Goal: Information Seeking & Learning: Find specific fact

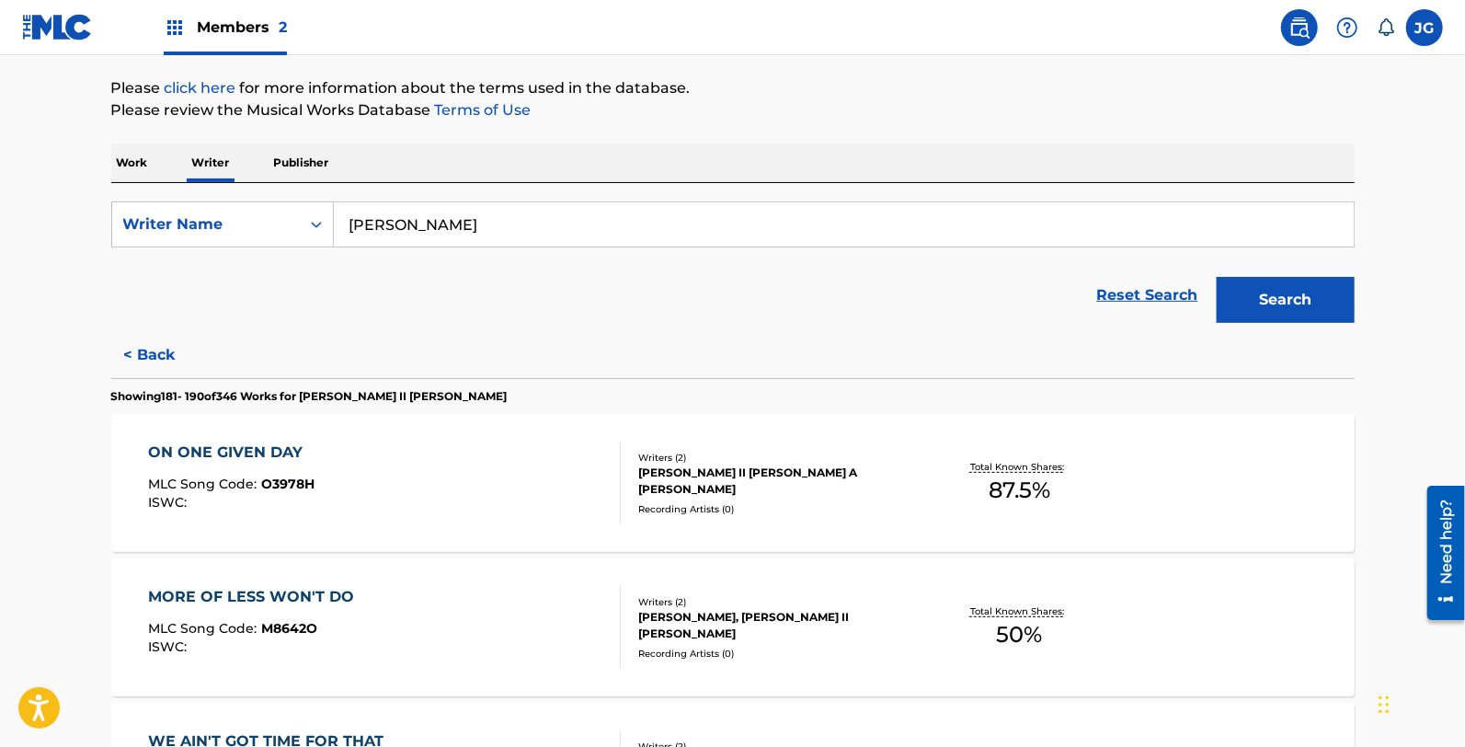
scroll to position [204, 0]
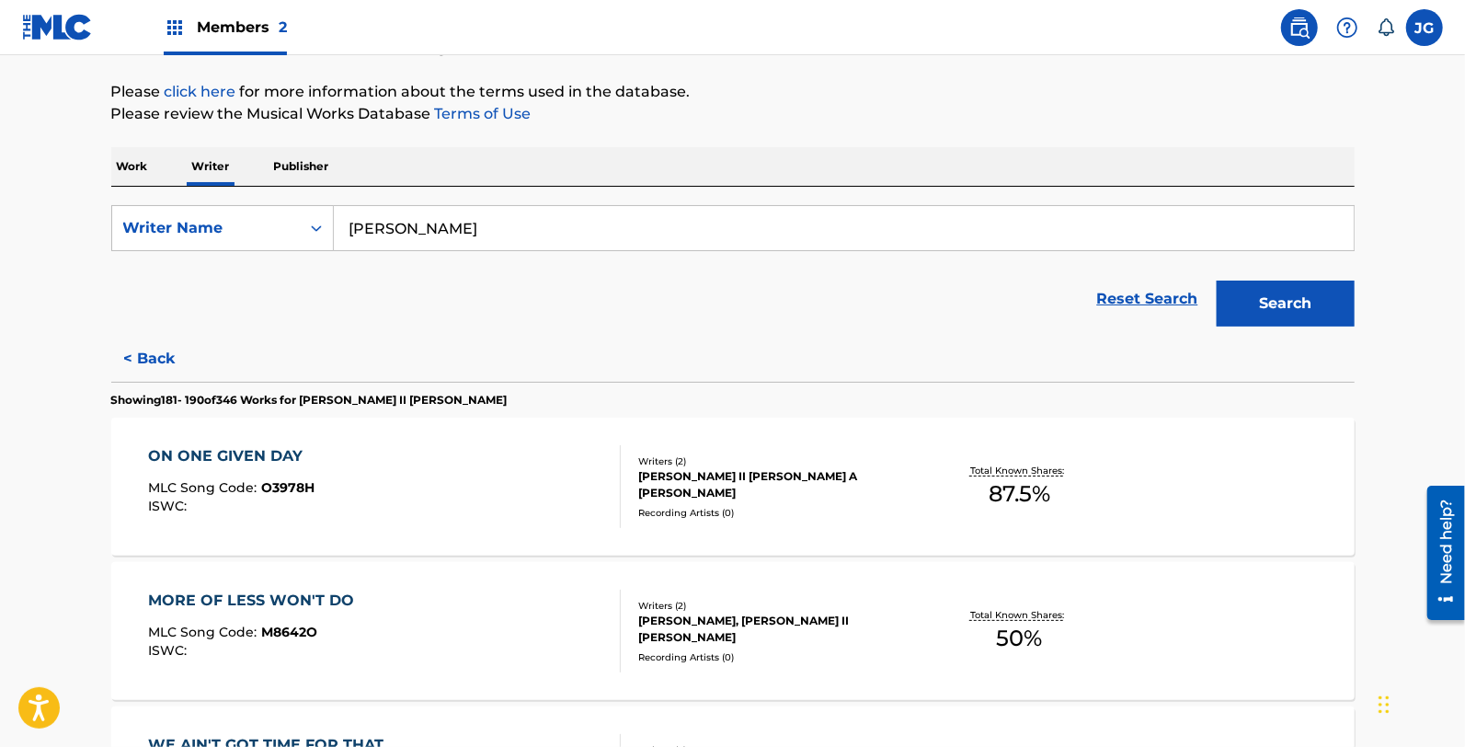
click at [338, 498] on div "ON ONE GIVEN DAY MLC Song Code : O3978H ISWC :" at bounding box center [384, 486] width 473 height 83
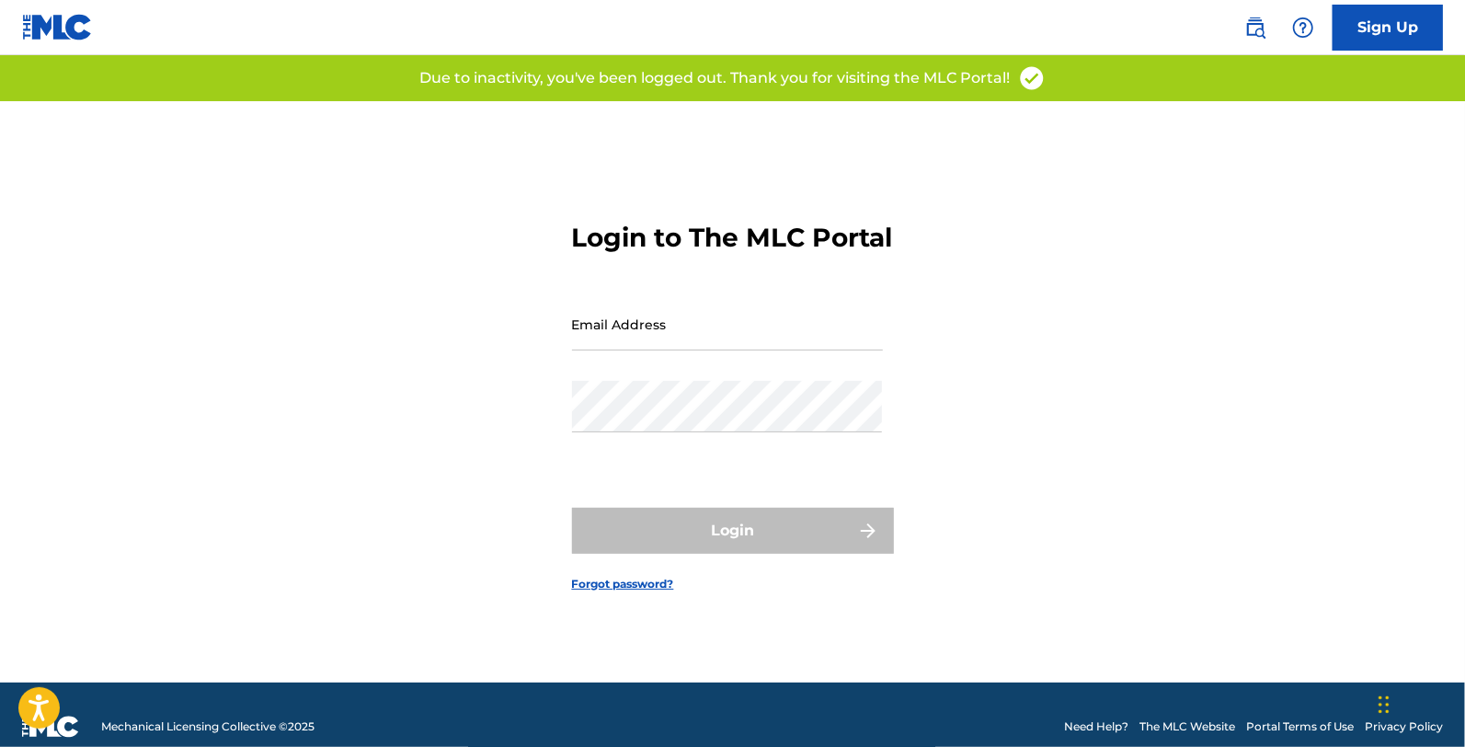
click at [655, 381] on div "Email Address" at bounding box center [727, 339] width 311 height 83
click at [667, 344] on input "Email Address" at bounding box center [727, 324] width 311 height 52
type input "[EMAIL_ADDRESS][DOMAIN_NAME]"
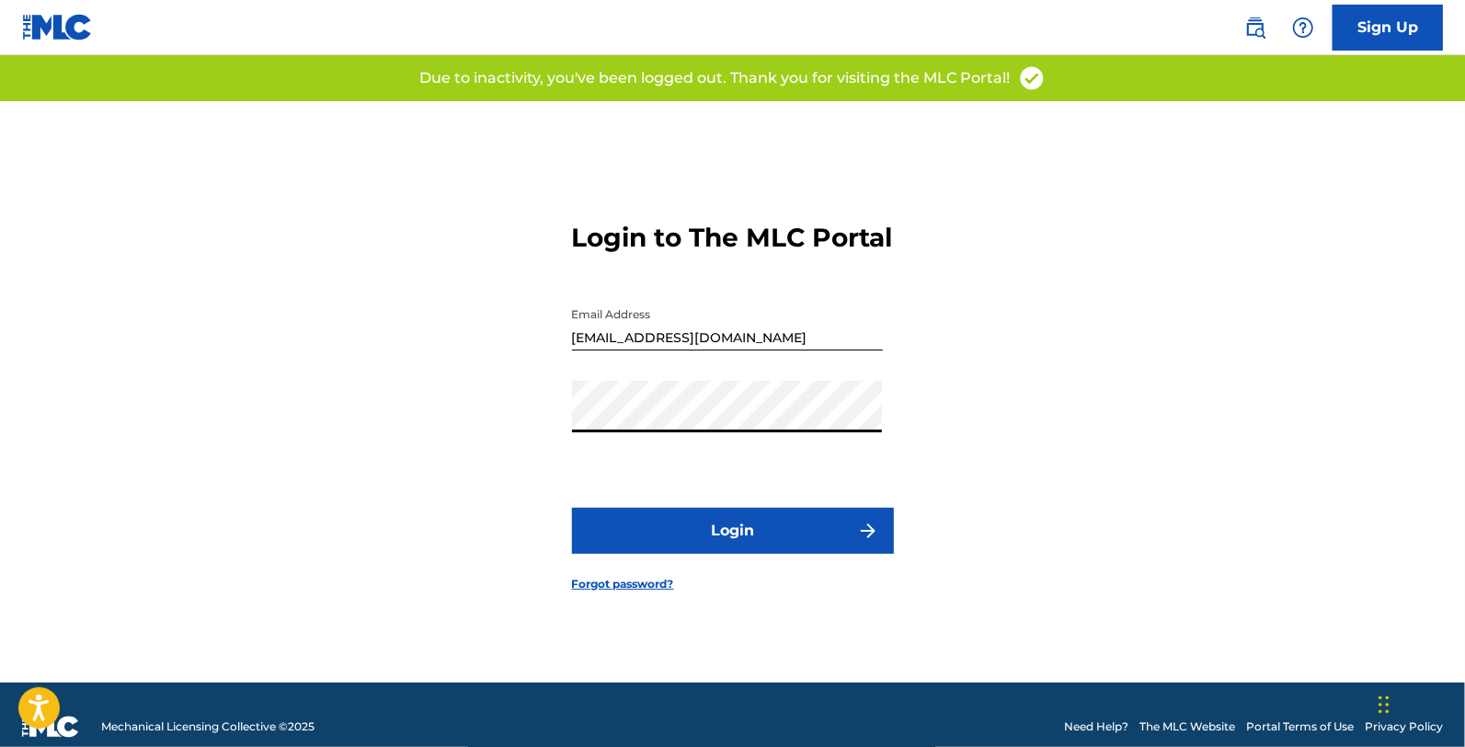
click at [708, 526] on button "Login" at bounding box center [733, 531] width 322 height 46
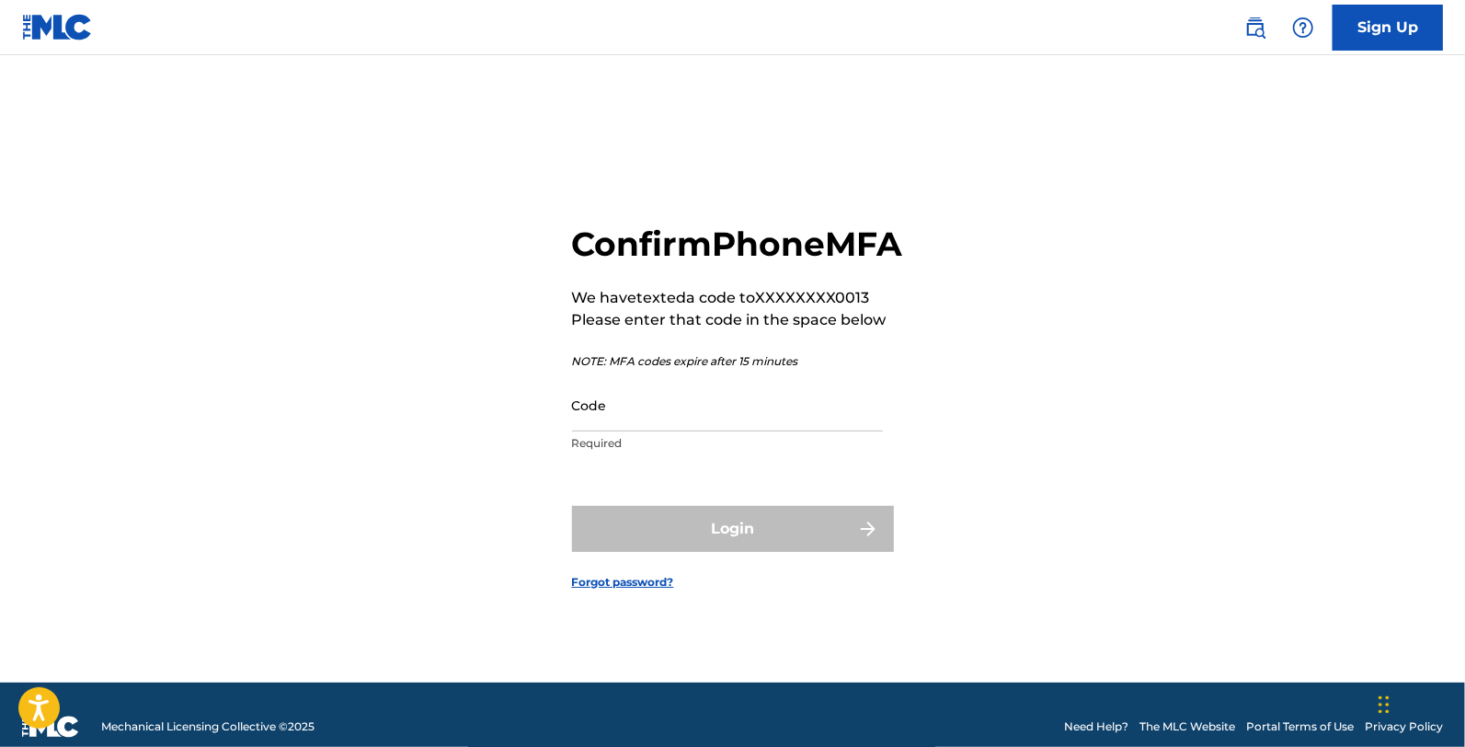
click at [663, 431] on input "Code" at bounding box center [727, 405] width 311 height 52
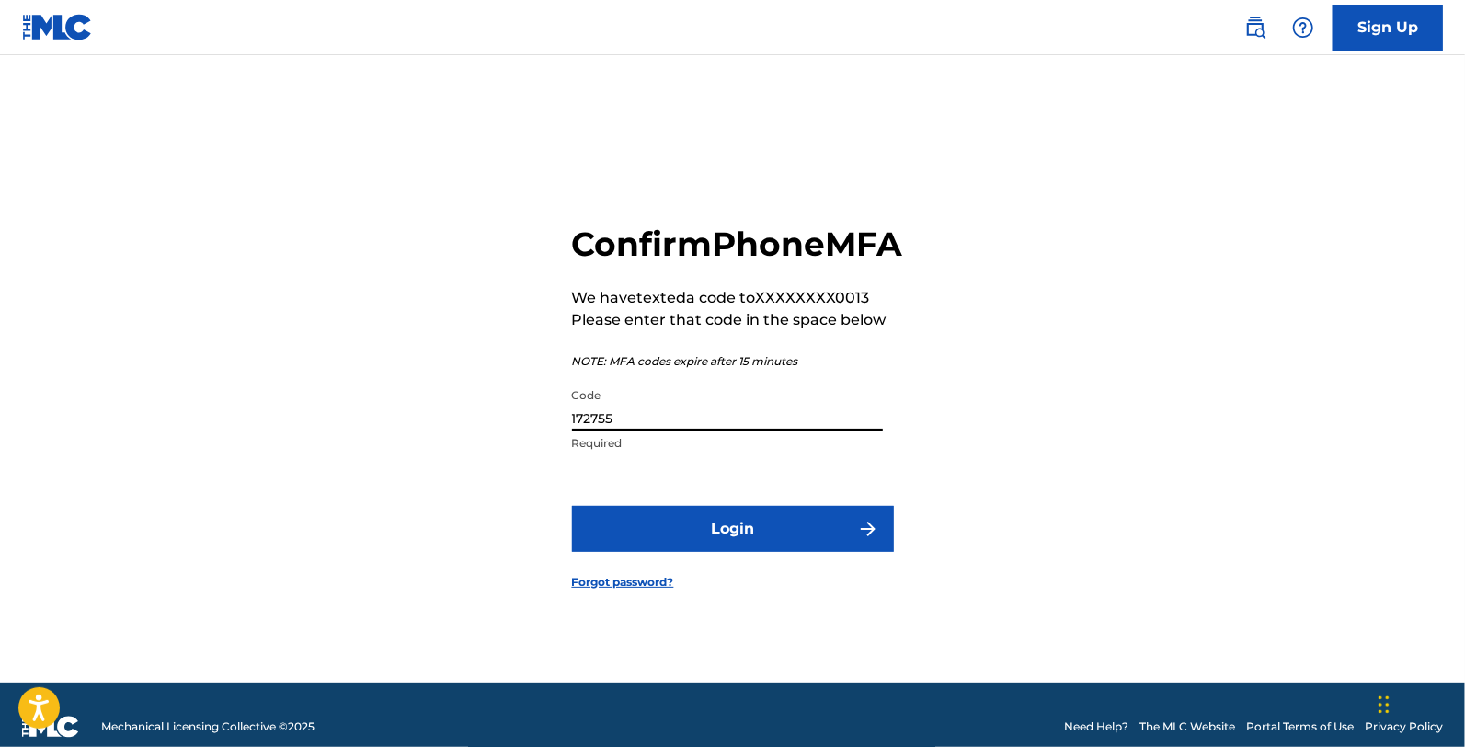
type input "172755"
click at [572, 506] on button "Login" at bounding box center [733, 529] width 322 height 46
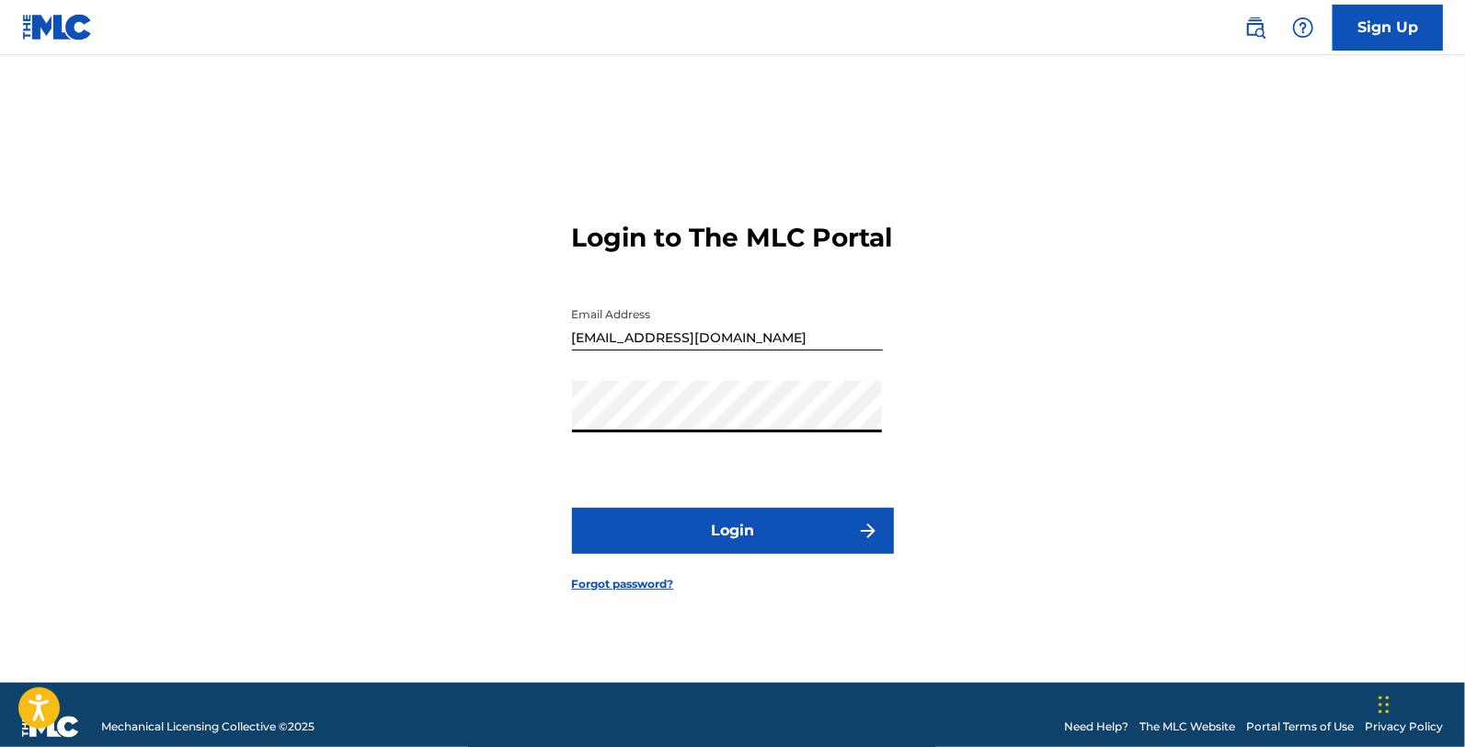
click at [733, 554] on button "Login" at bounding box center [733, 531] width 322 height 46
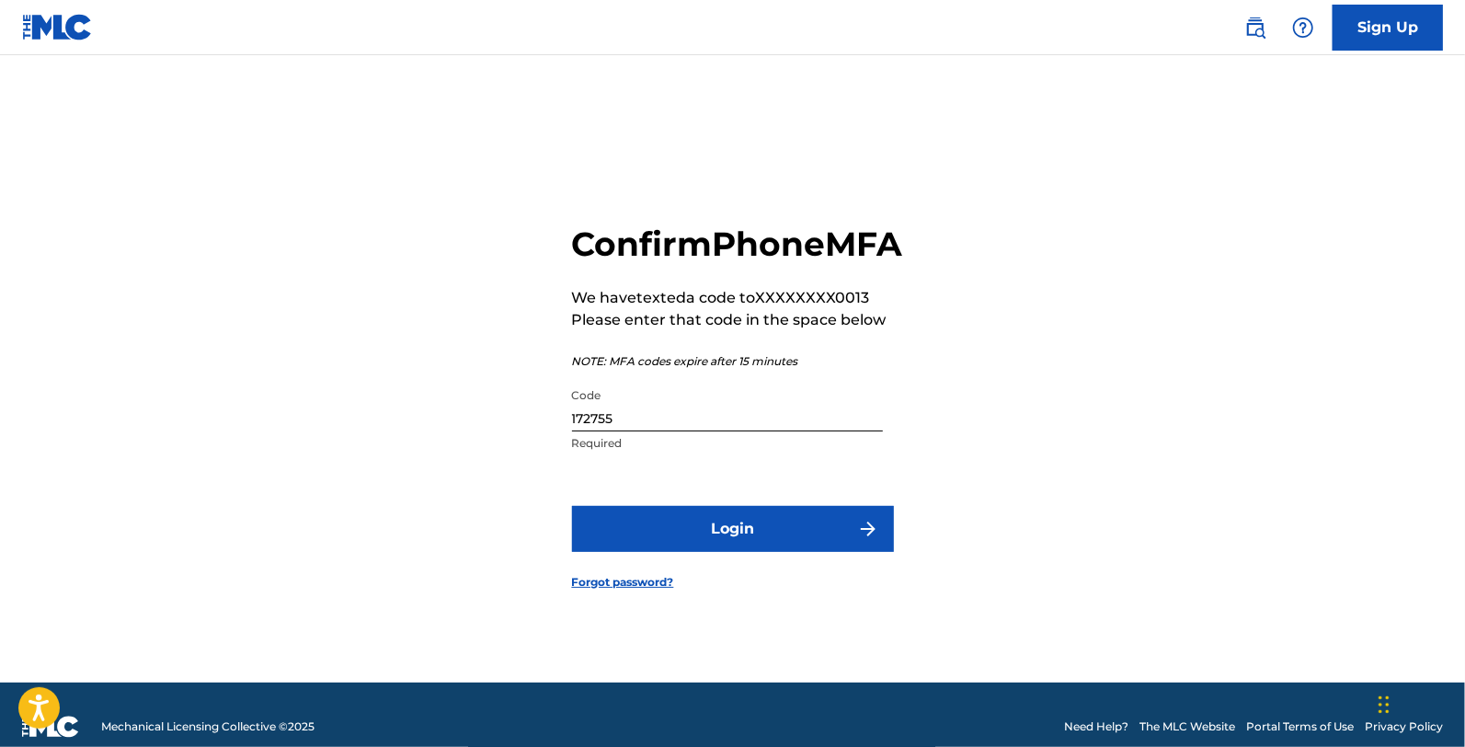
click at [627, 431] on input "172755" at bounding box center [727, 405] width 311 height 52
type input "172775"
click at [572, 506] on button "Login" at bounding box center [733, 529] width 322 height 46
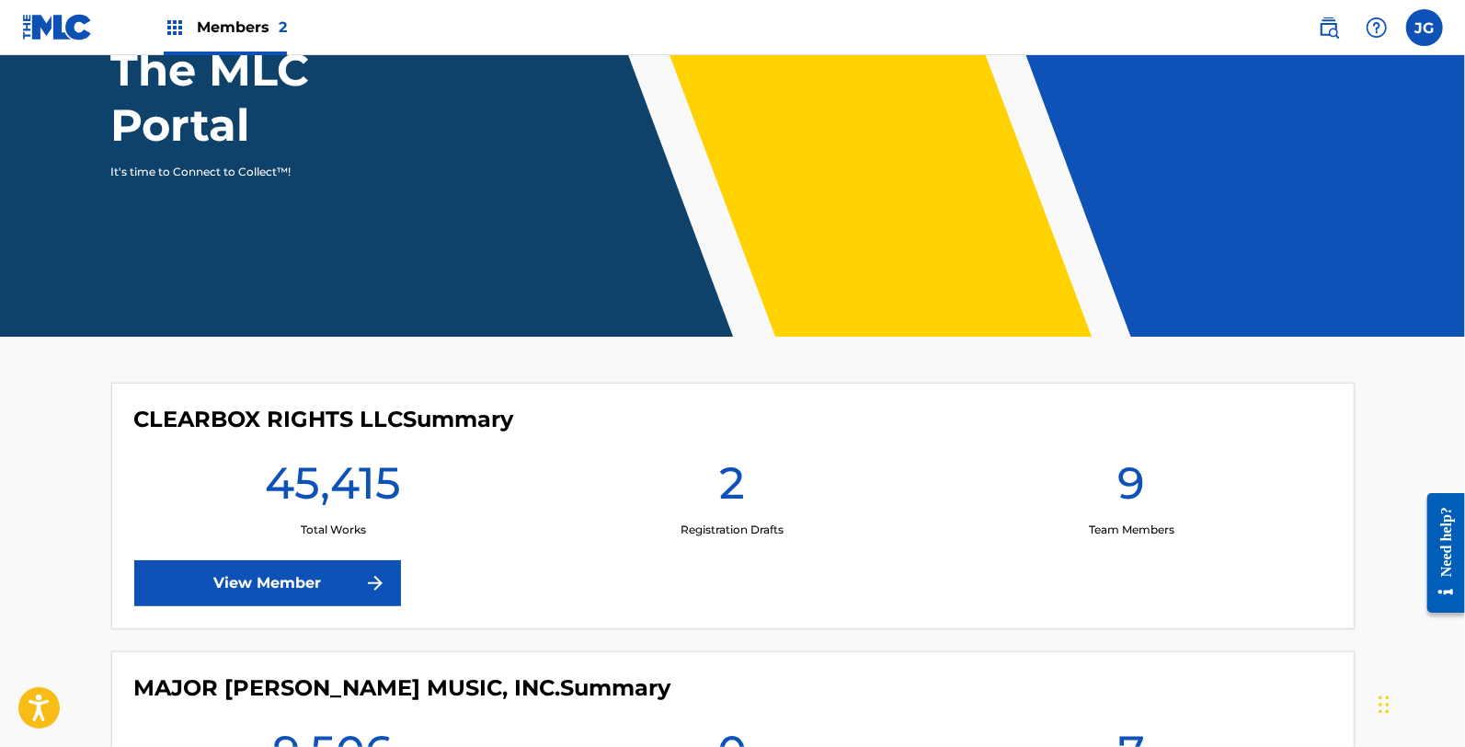
scroll to position [242, 0]
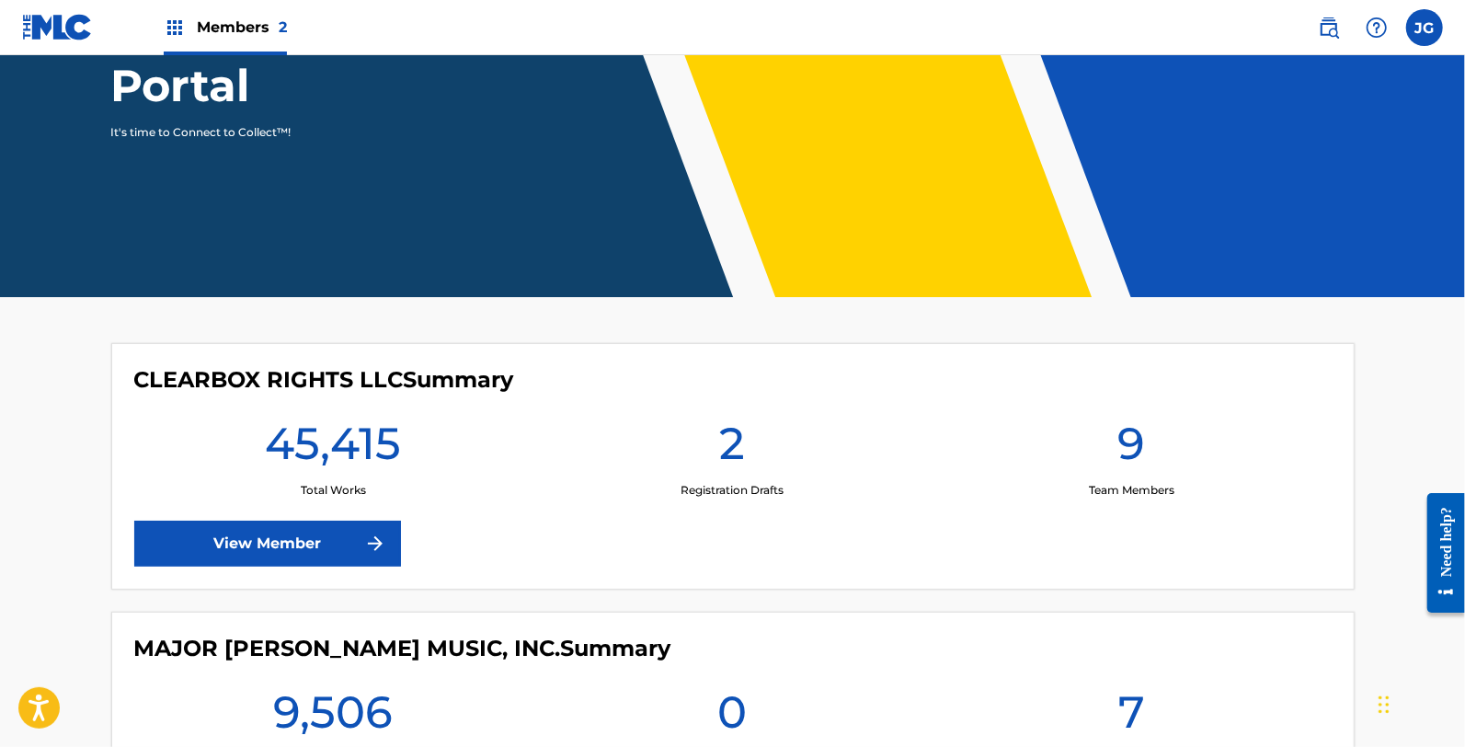
click at [315, 519] on div "CLEARBOX RIGHTS LLC Summary 45,415 Total Works 2 Registration Drafts 9 Team Mem…" at bounding box center [732, 466] width 1243 height 246
click at [292, 549] on link "View Member" at bounding box center [267, 544] width 267 height 46
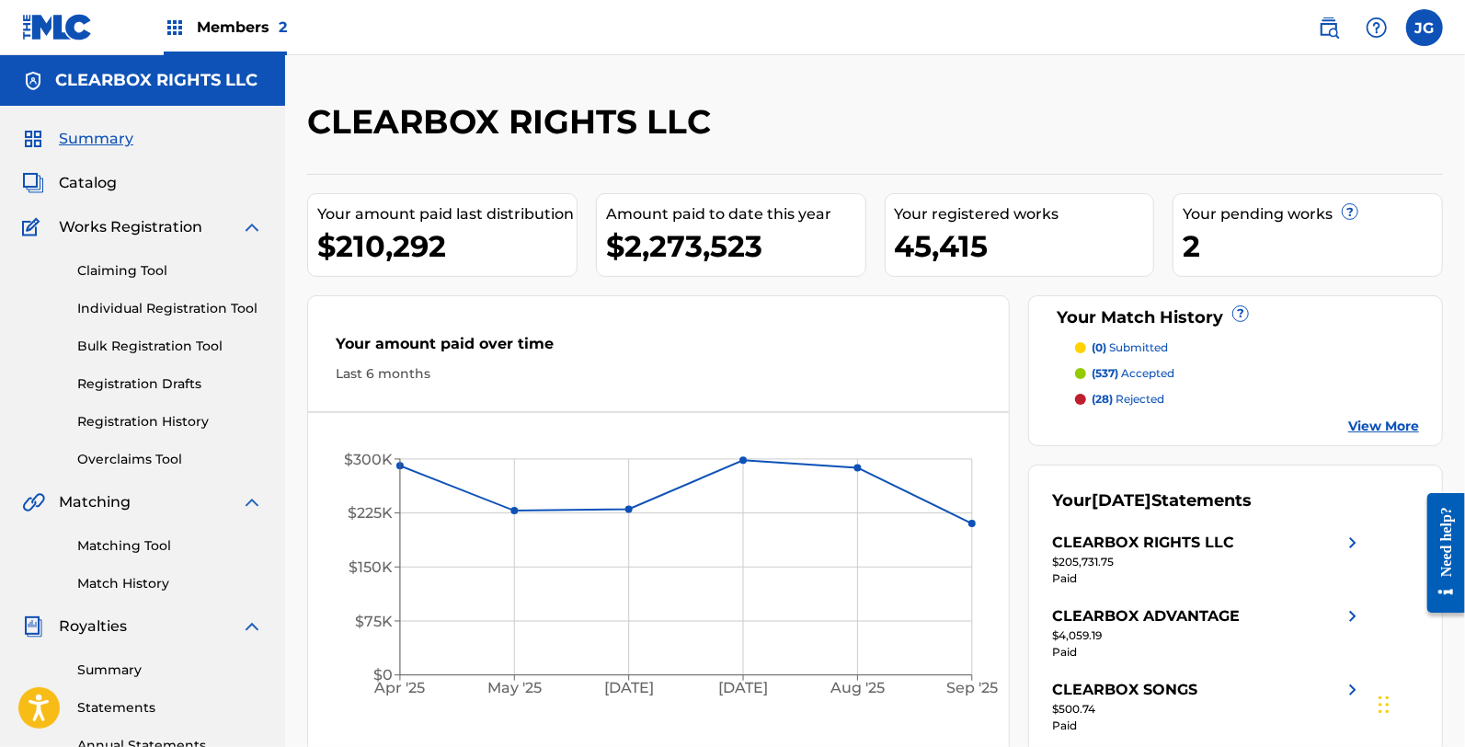
click at [76, 21] on img at bounding box center [57, 27] width 71 height 27
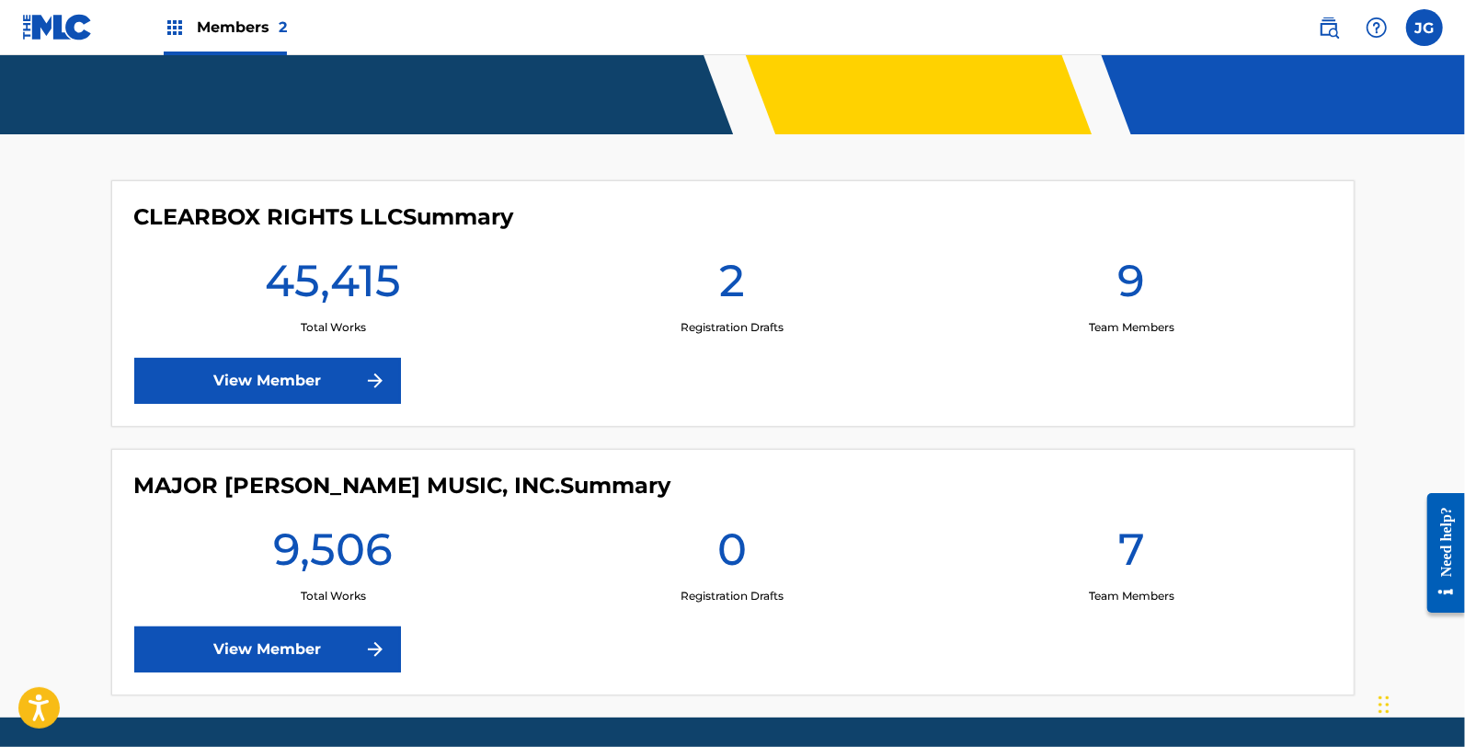
scroll to position [463, 0]
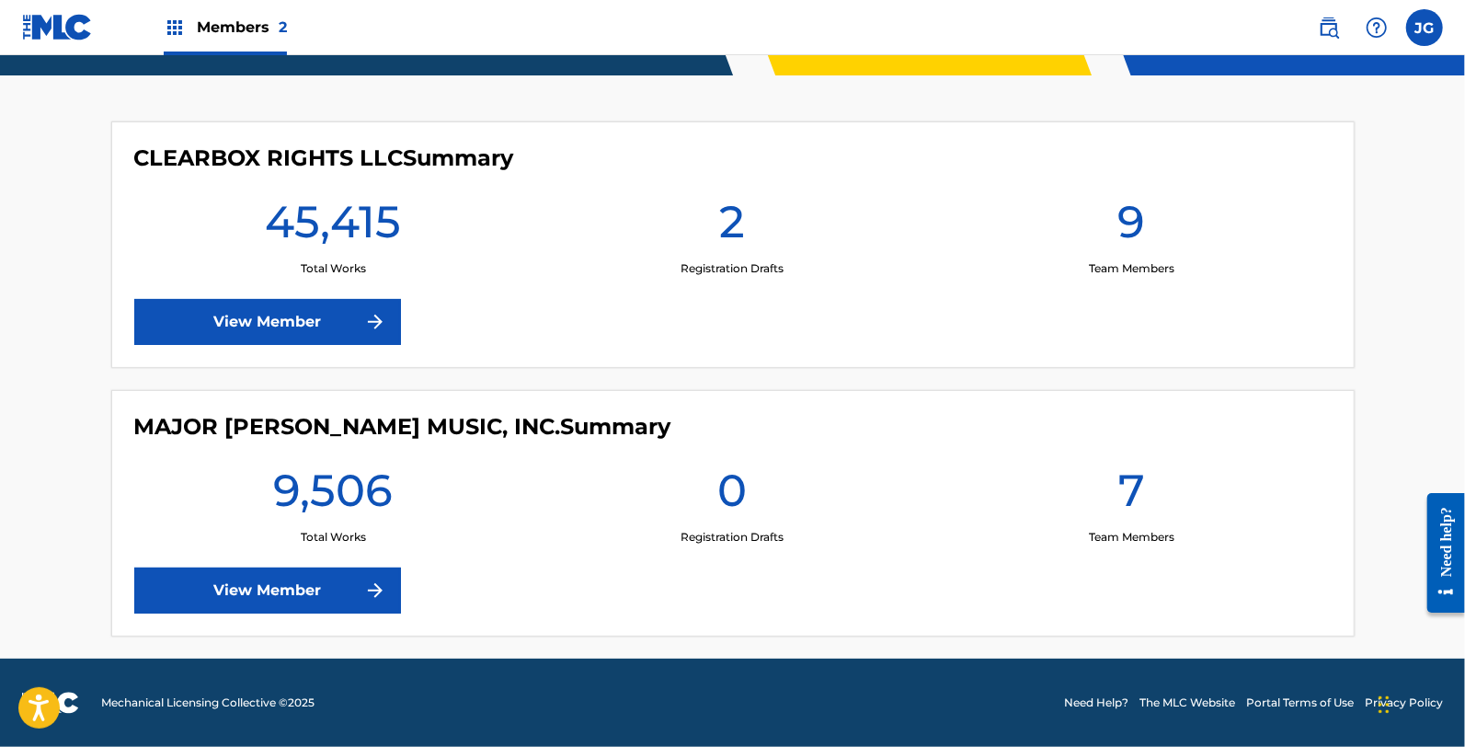
click at [348, 605] on link "View Member" at bounding box center [267, 590] width 267 height 46
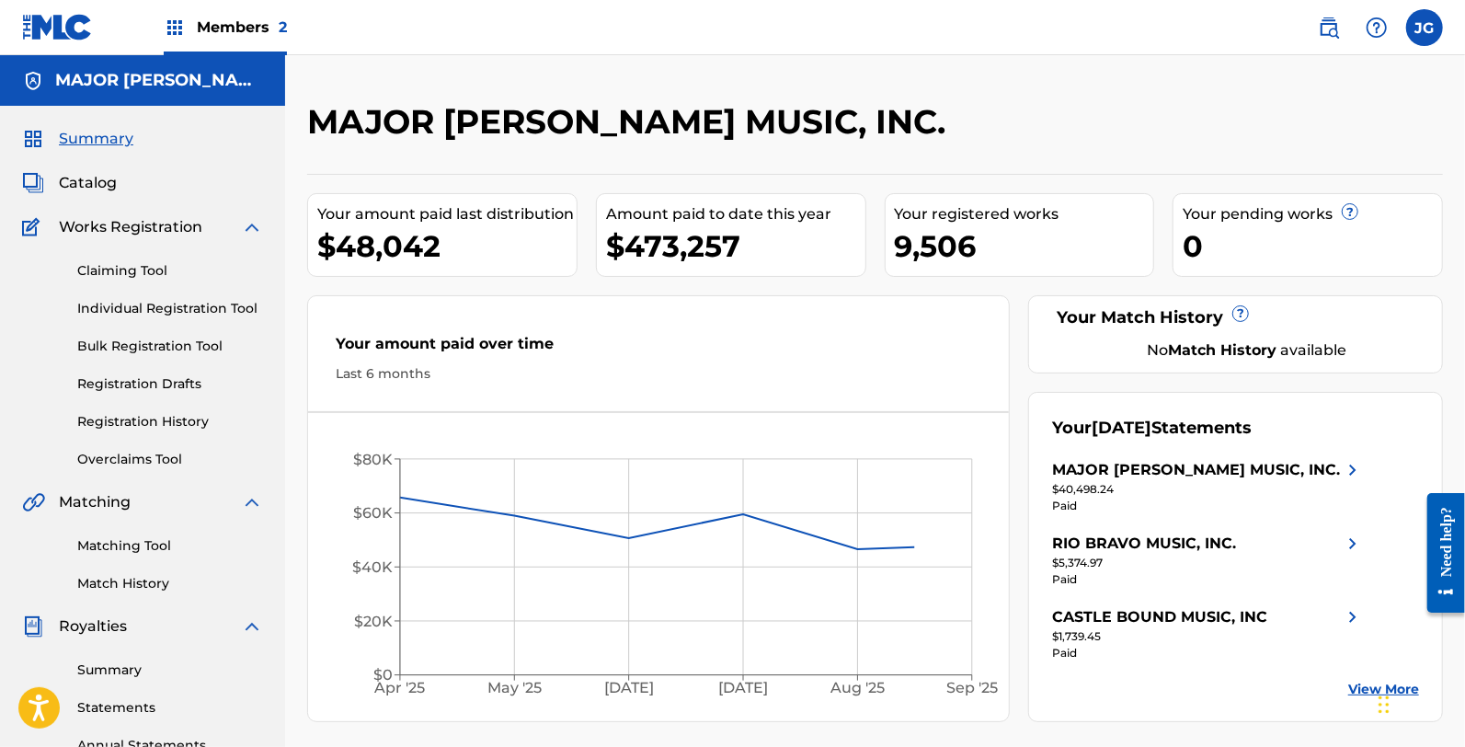
scroll to position [13, 0]
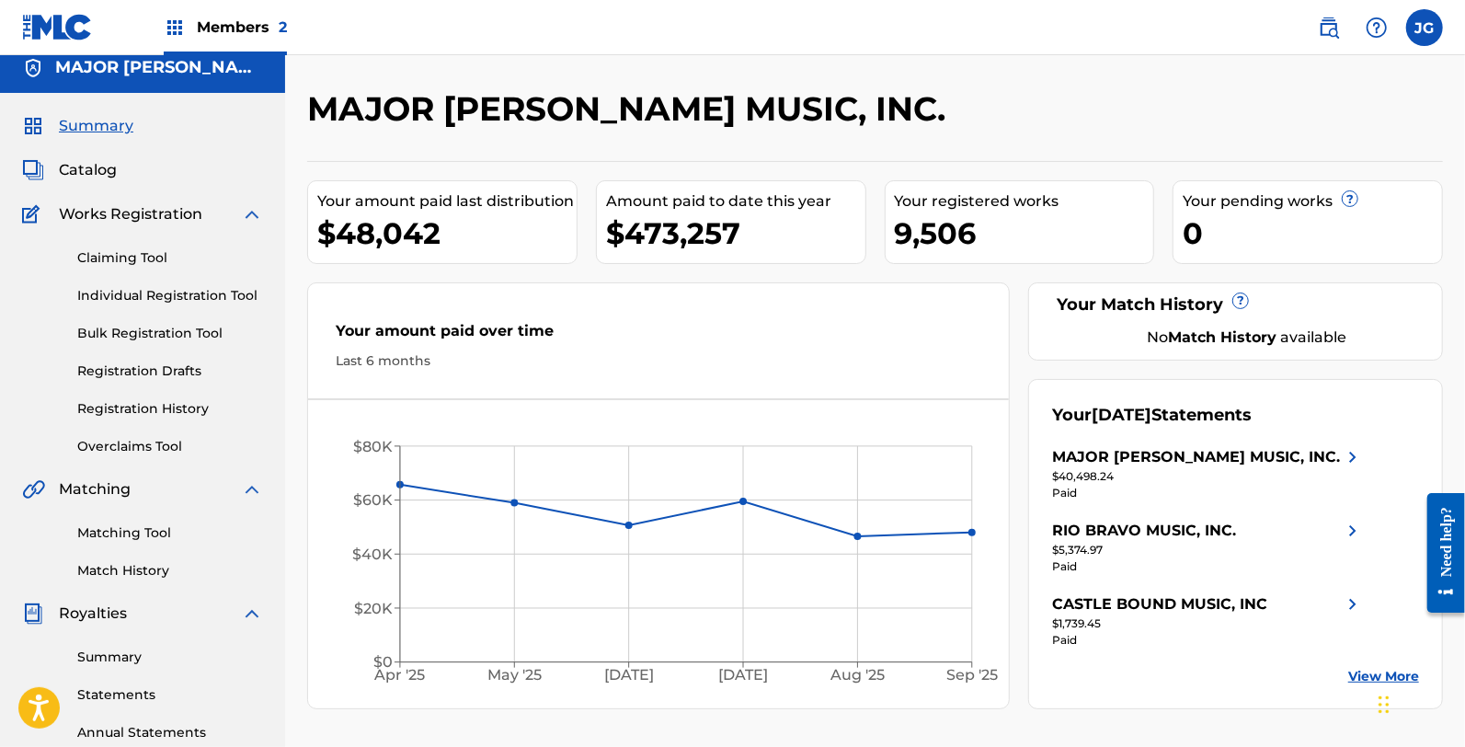
click at [67, 34] on img at bounding box center [57, 27] width 71 height 27
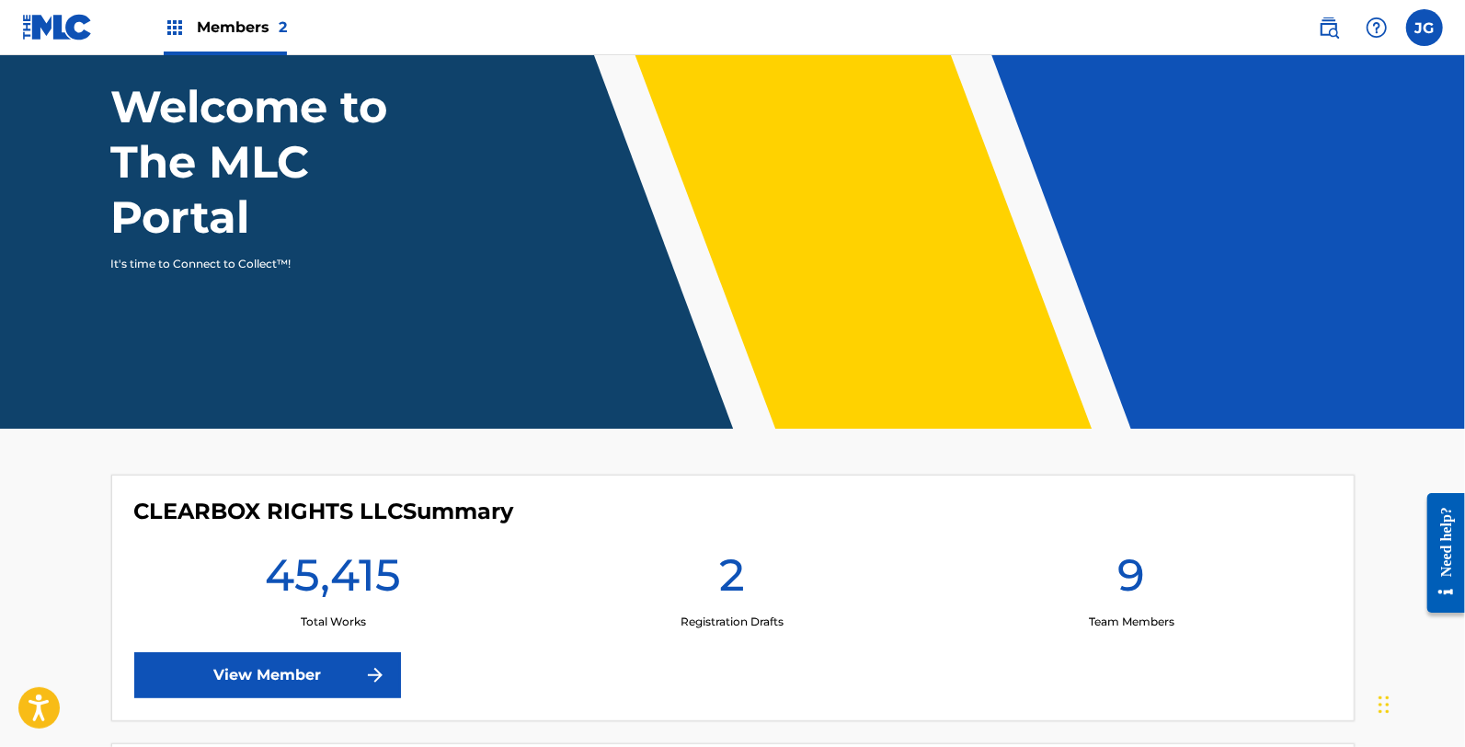
scroll to position [149, 0]
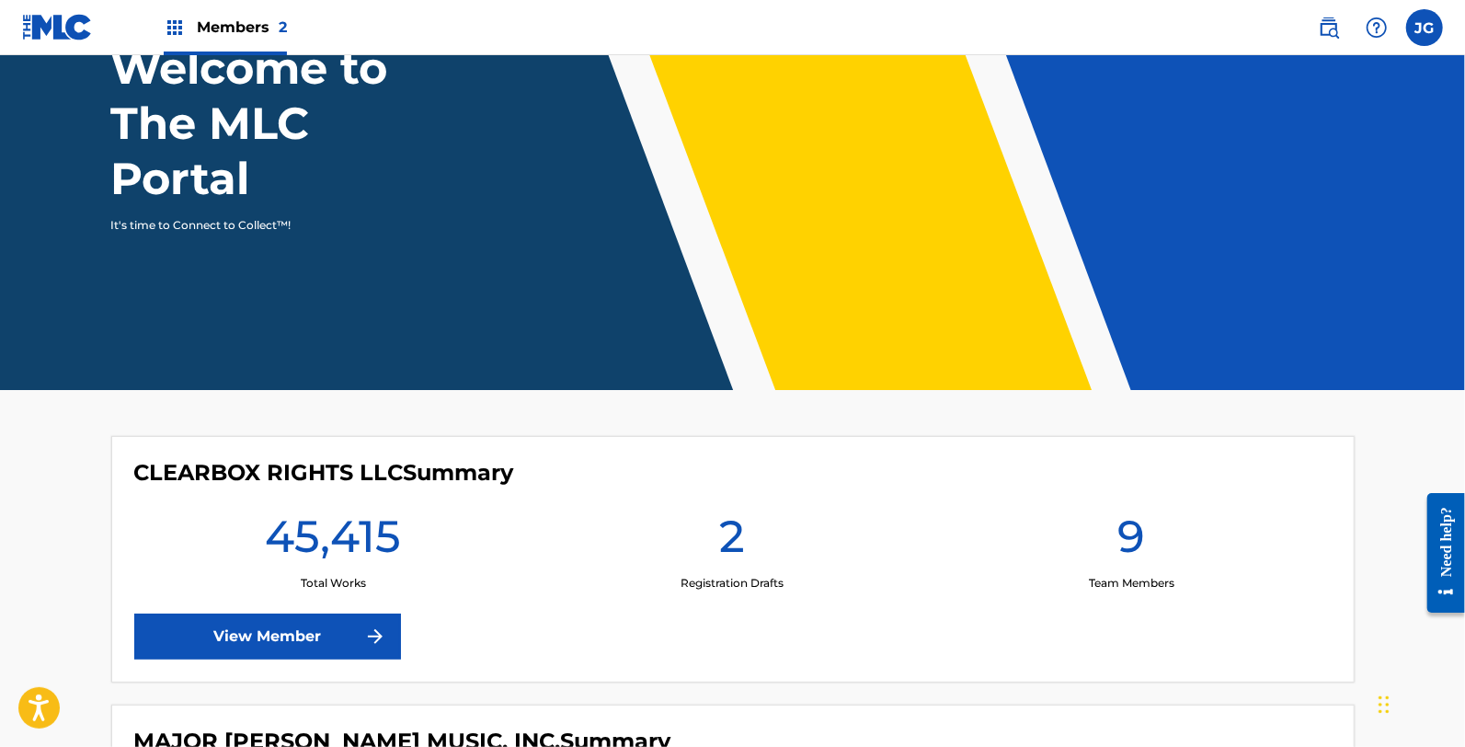
click at [257, 614] on link "View Member" at bounding box center [267, 636] width 267 height 46
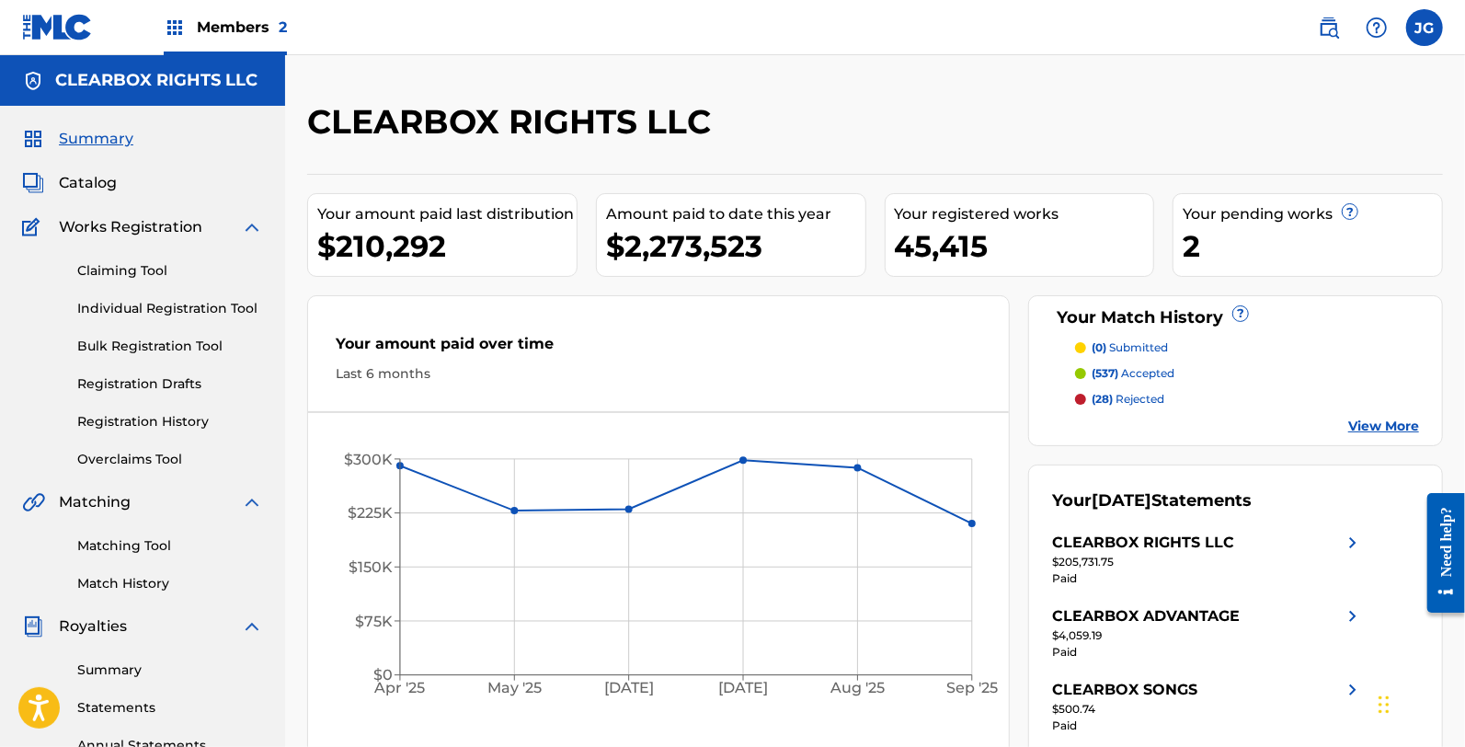
click at [59, 25] on img at bounding box center [57, 27] width 71 height 27
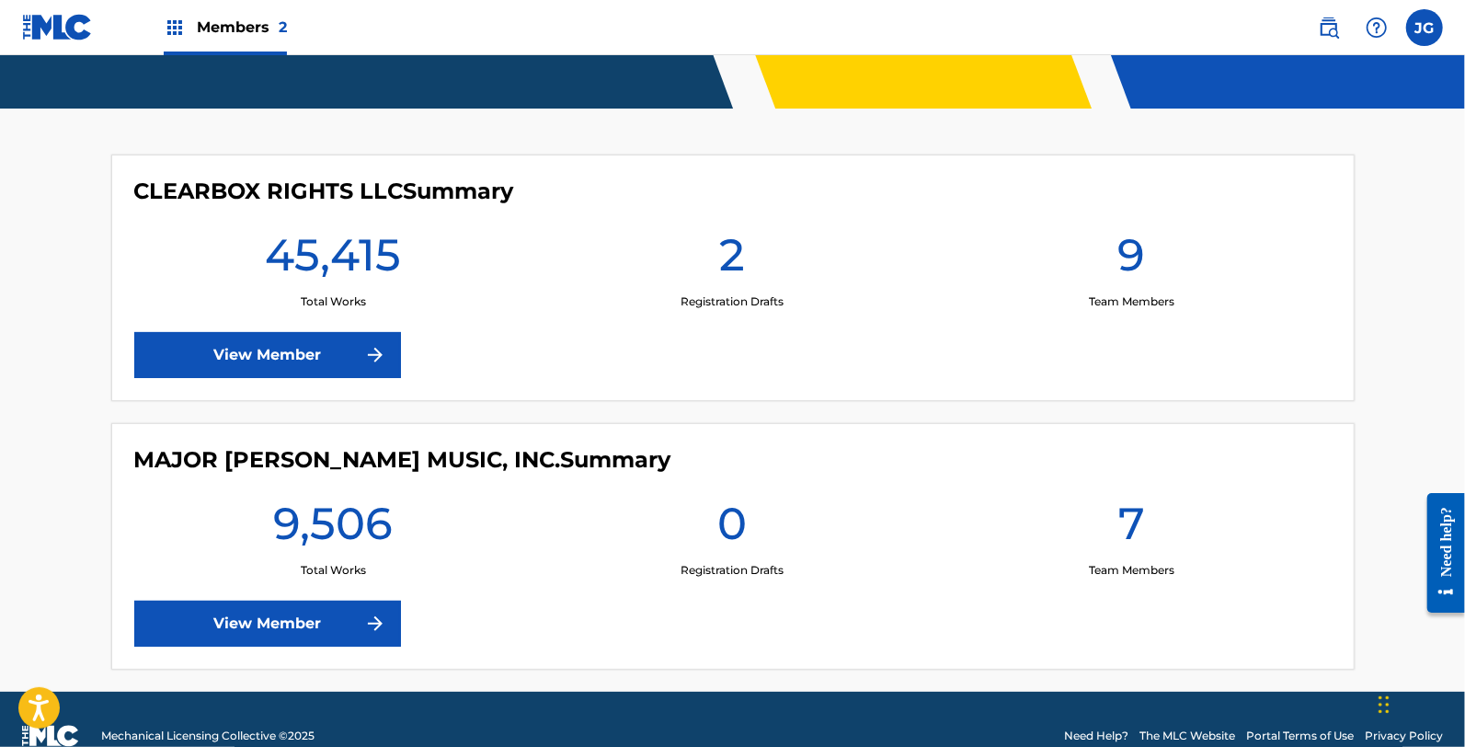
scroll to position [463, 0]
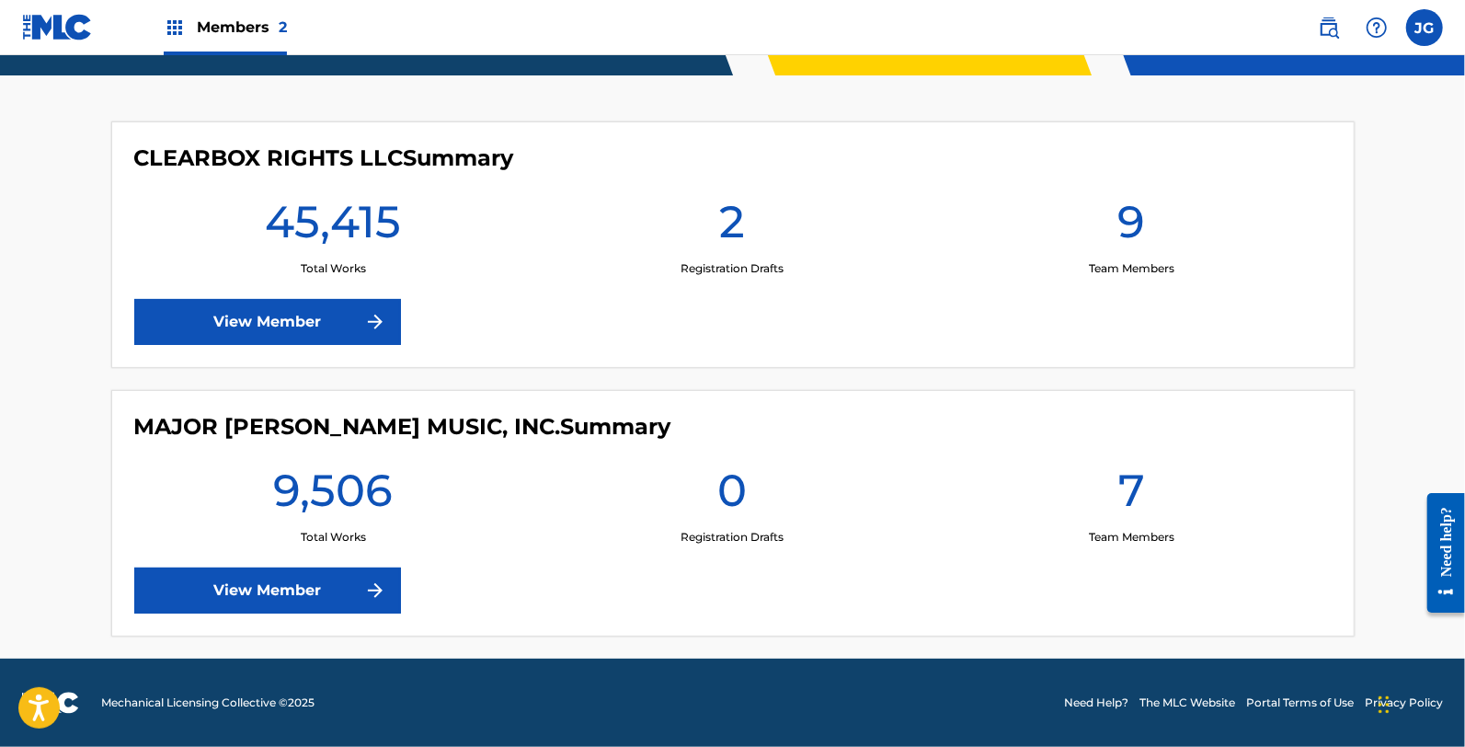
click at [1324, 19] on img at bounding box center [1329, 28] width 22 height 22
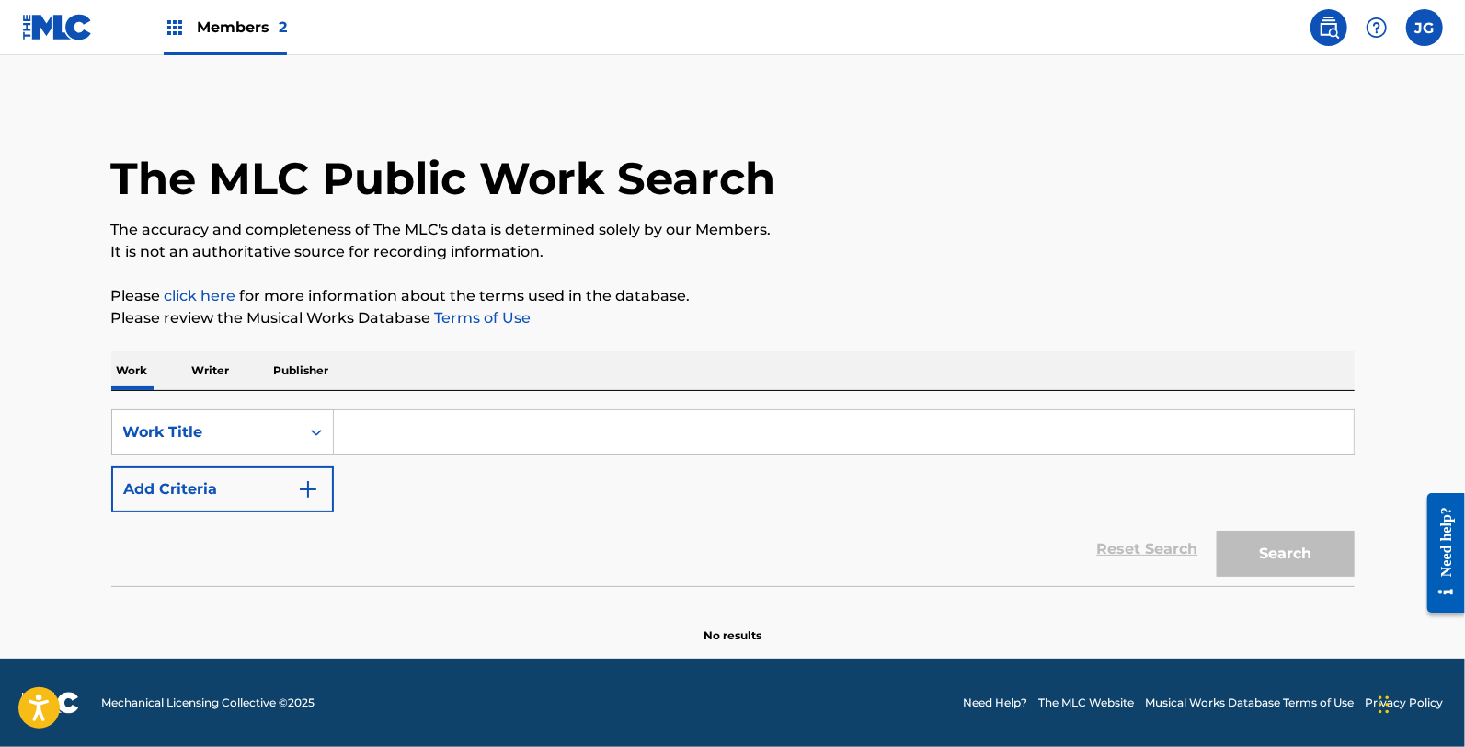
click at [425, 424] on input "Search Form" at bounding box center [844, 432] width 1020 height 44
click at [226, 371] on p "Writer" at bounding box center [211, 370] width 49 height 39
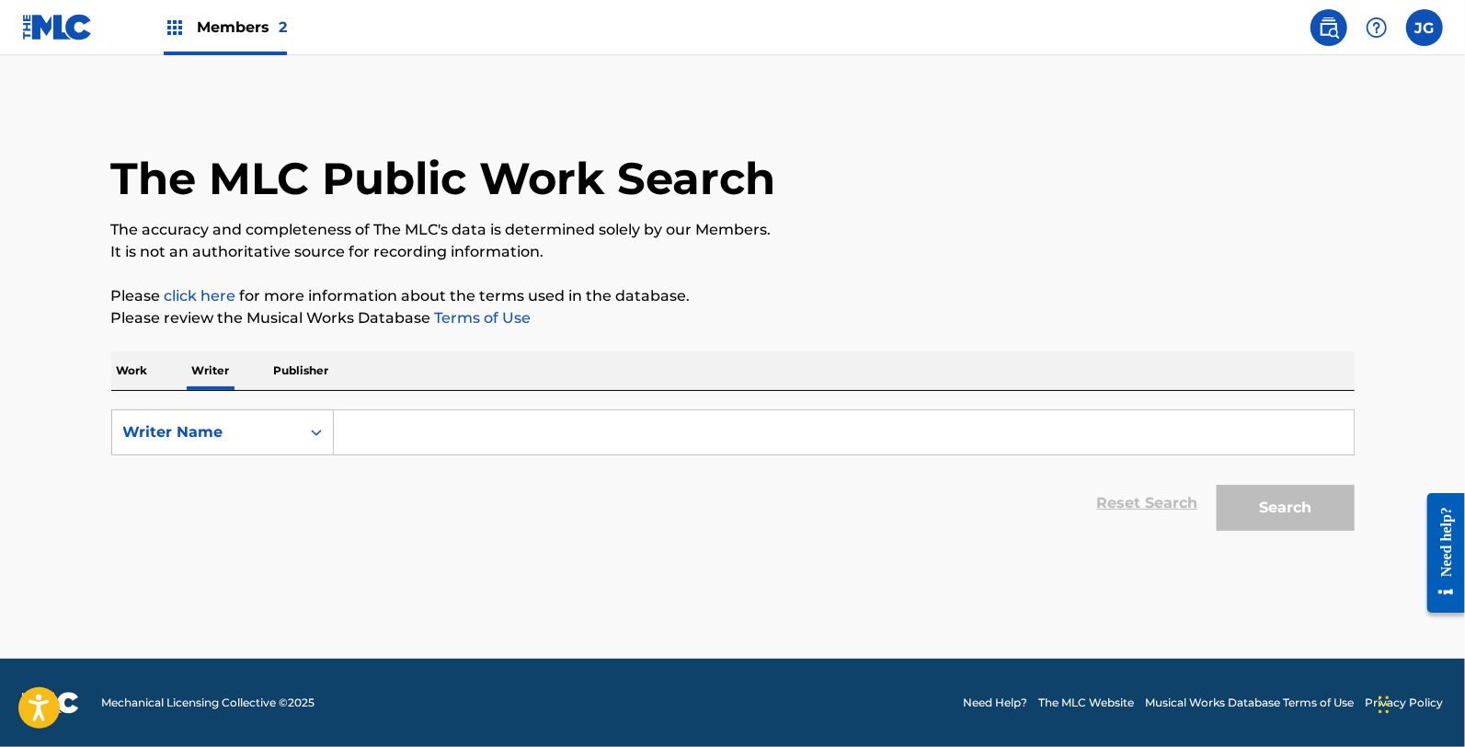
click at [399, 429] on input "Search Form" at bounding box center [844, 432] width 1020 height 44
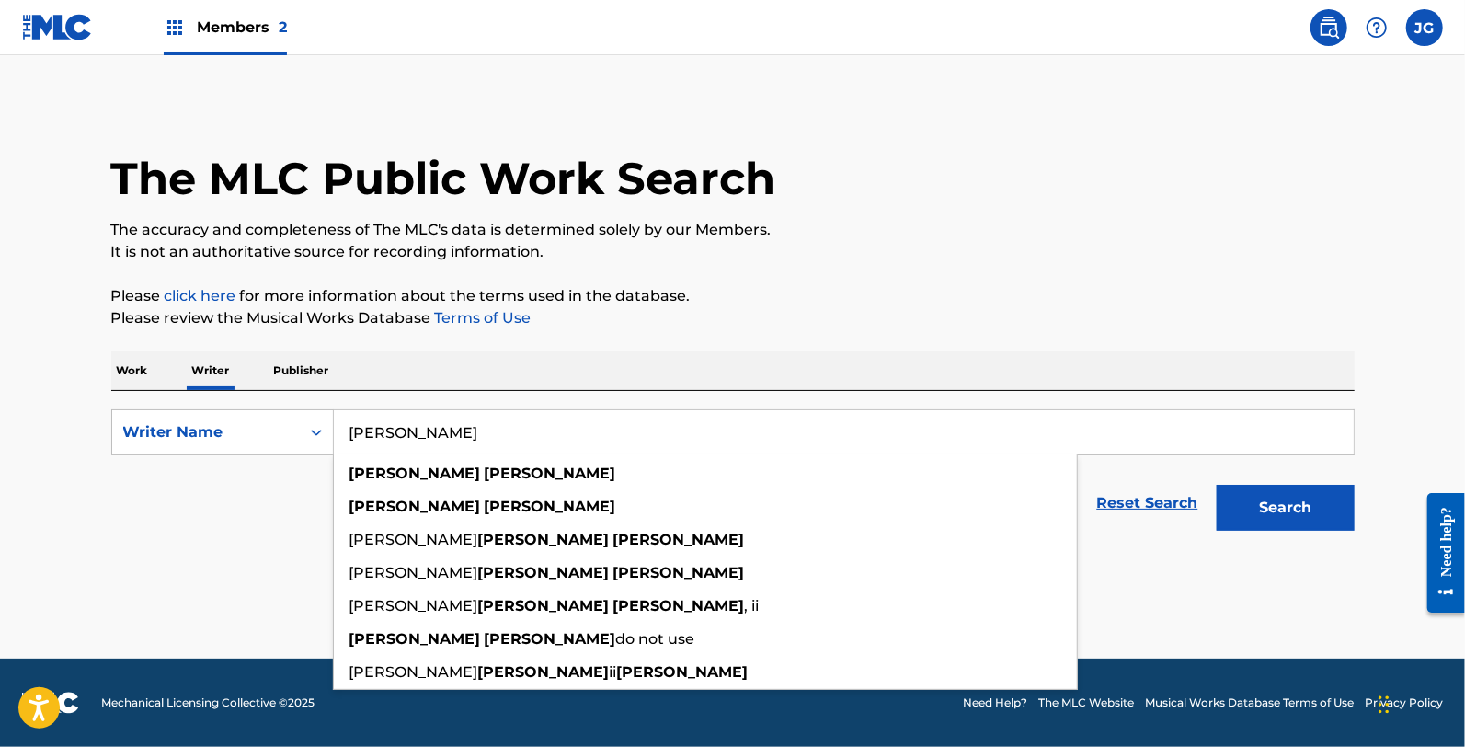
type input "[PERSON_NAME]"
click at [1217, 485] on button "Search" at bounding box center [1286, 508] width 138 height 46
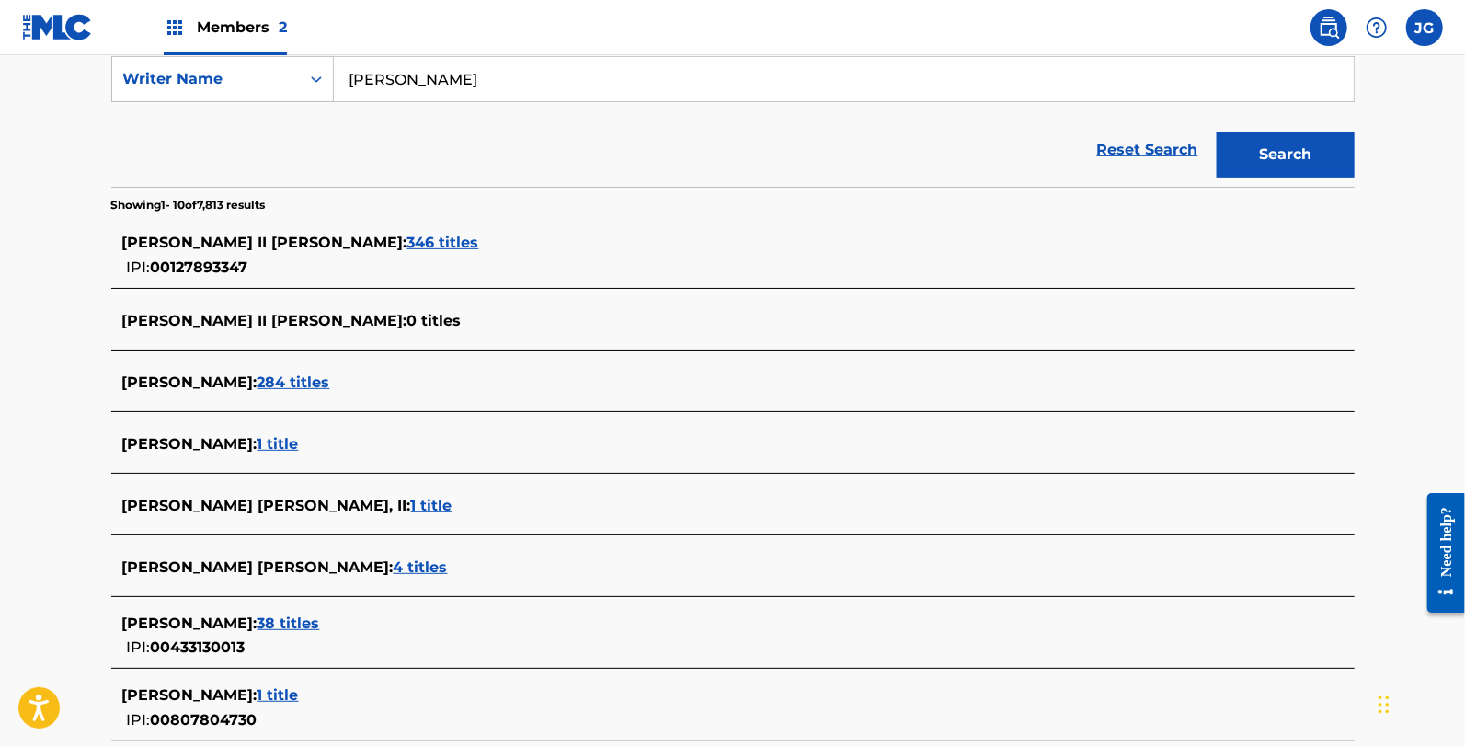
scroll to position [344, 0]
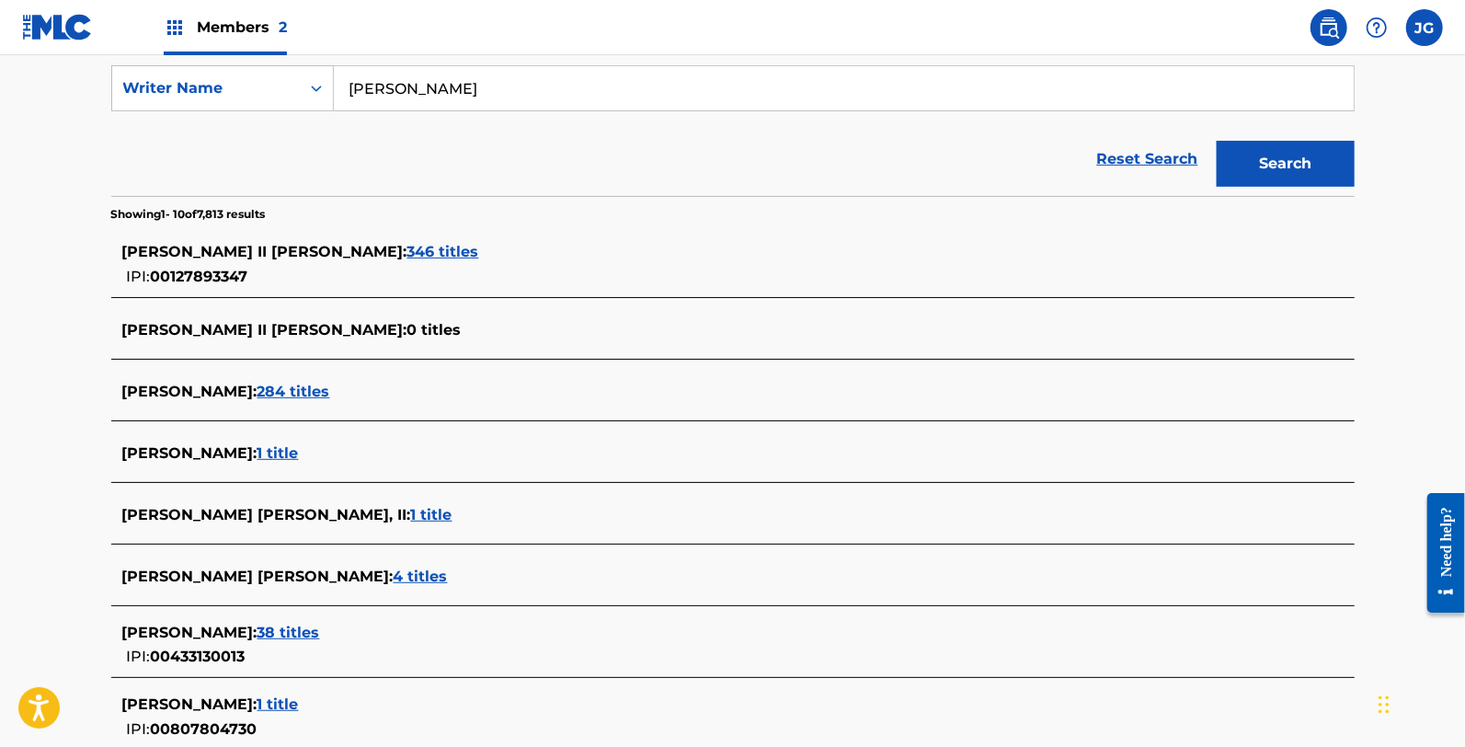
click at [388, 236] on div "JAMES ALLEN II SHAMBLIN : 346 titles IPI: 00127893347" at bounding box center [732, 264] width 1243 height 65
click at [407, 248] on span "346 titles" at bounding box center [443, 251] width 72 height 17
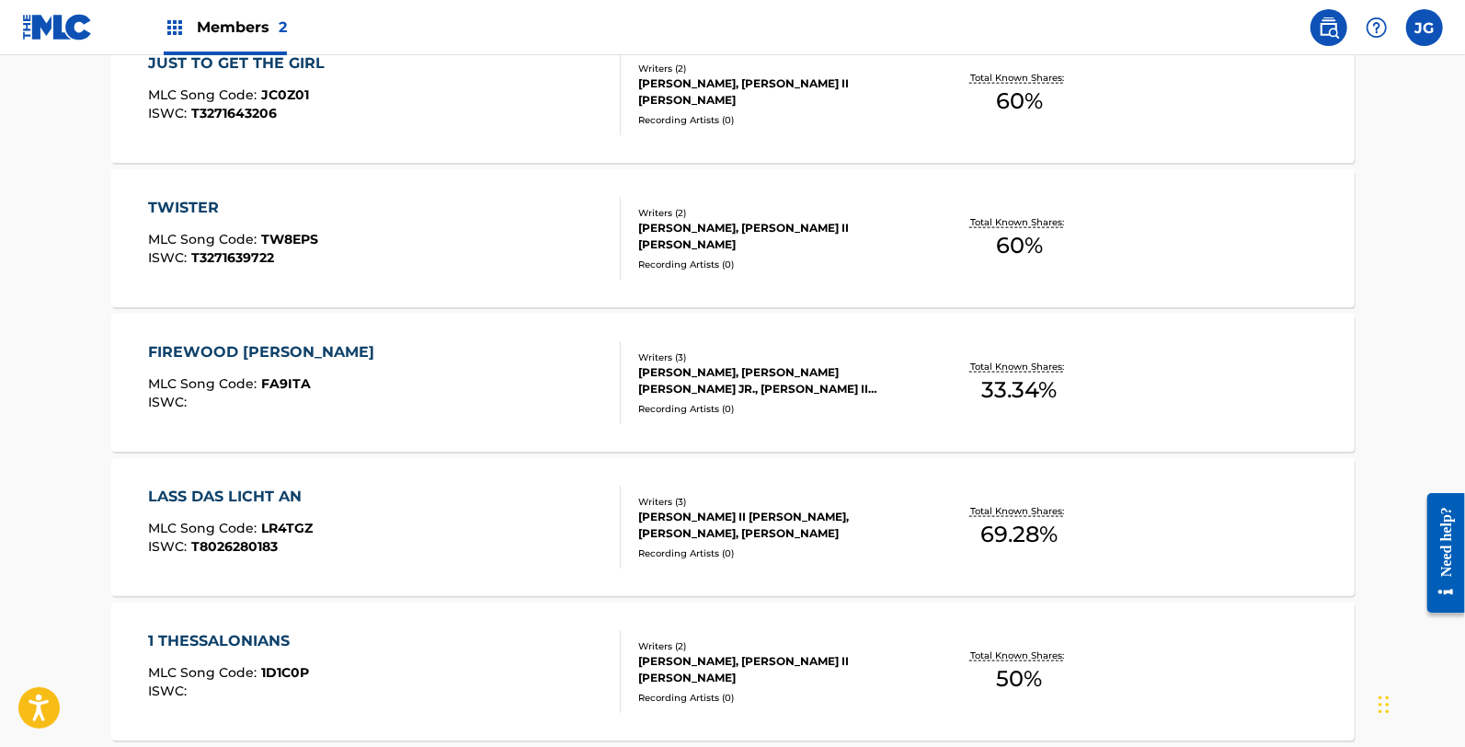
scroll to position [1504, 0]
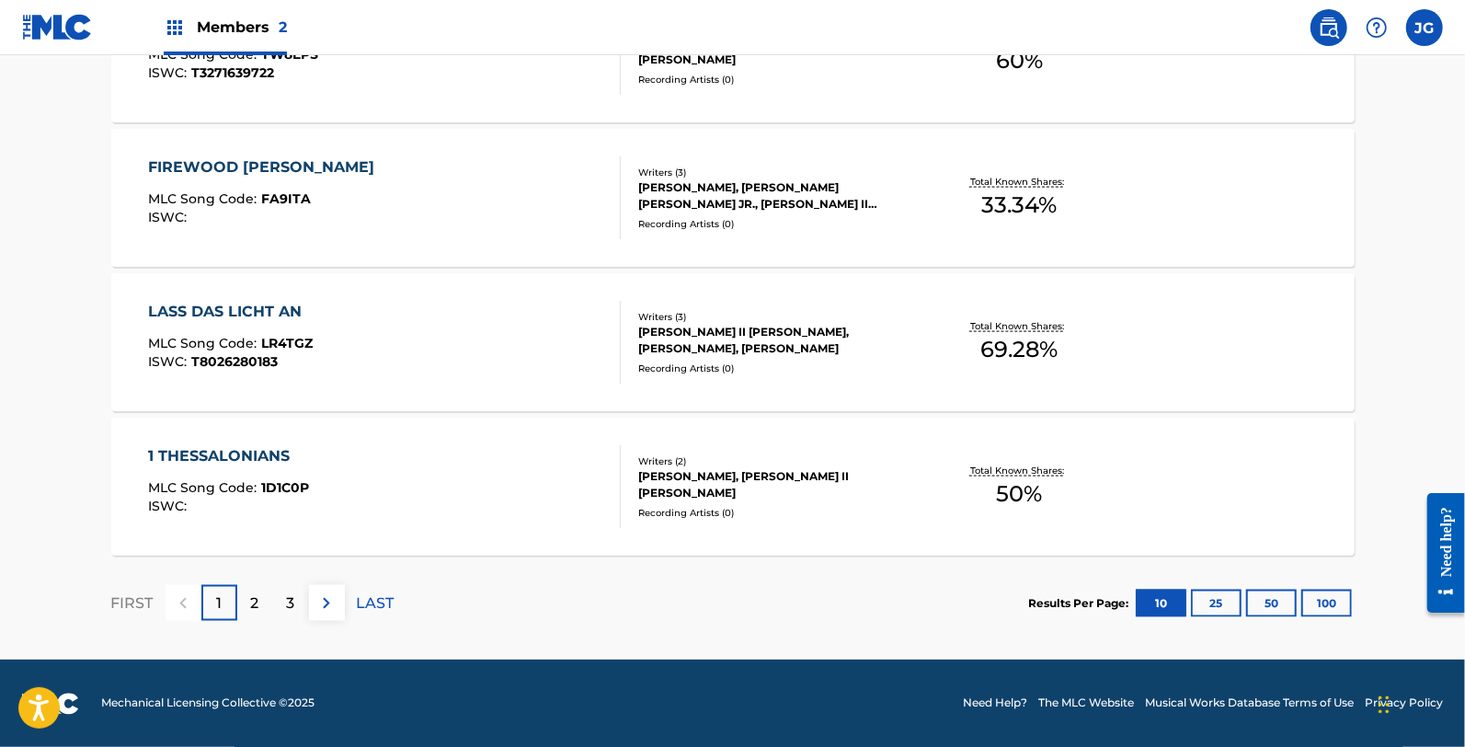
click at [1252, 607] on button "50" at bounding box center [1271, 603] width 51 height 28
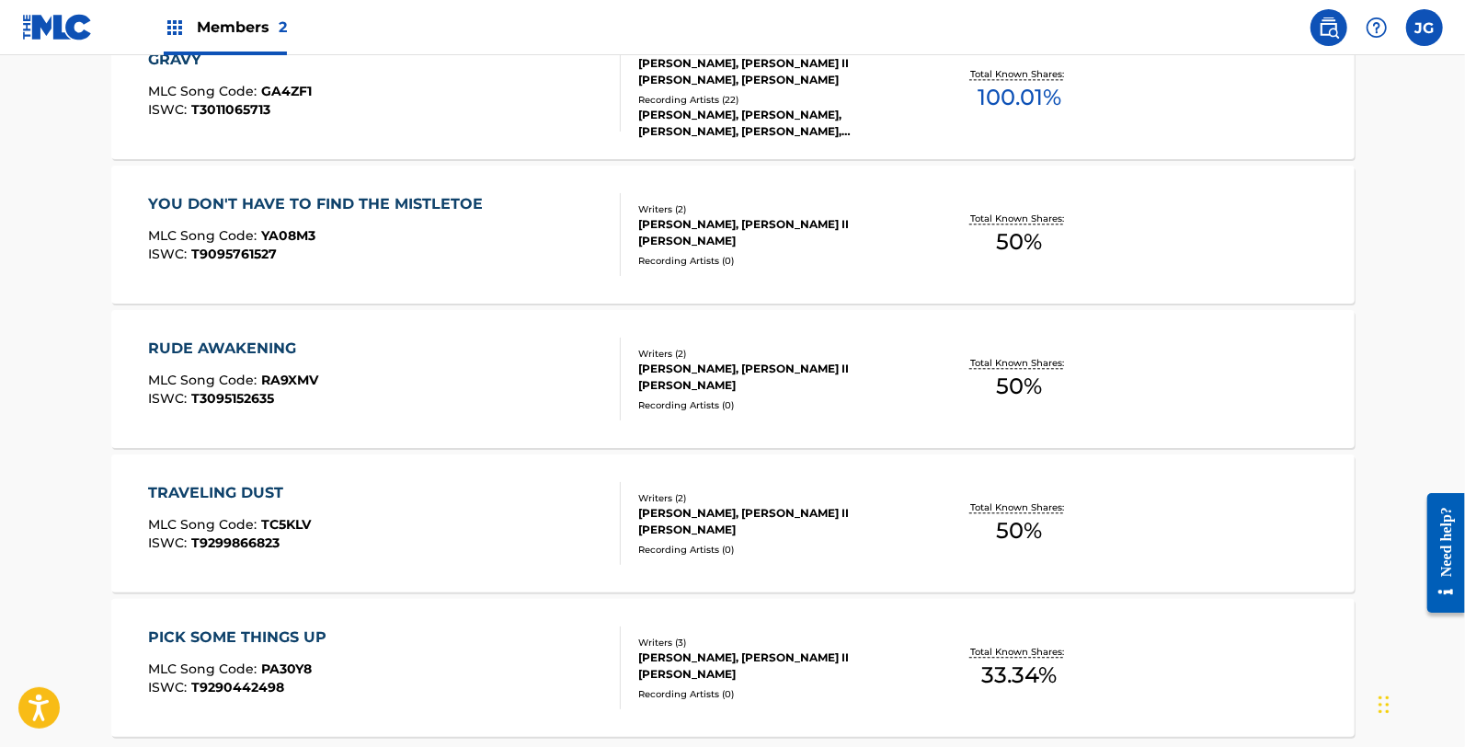
scroll to position [7279, 0]
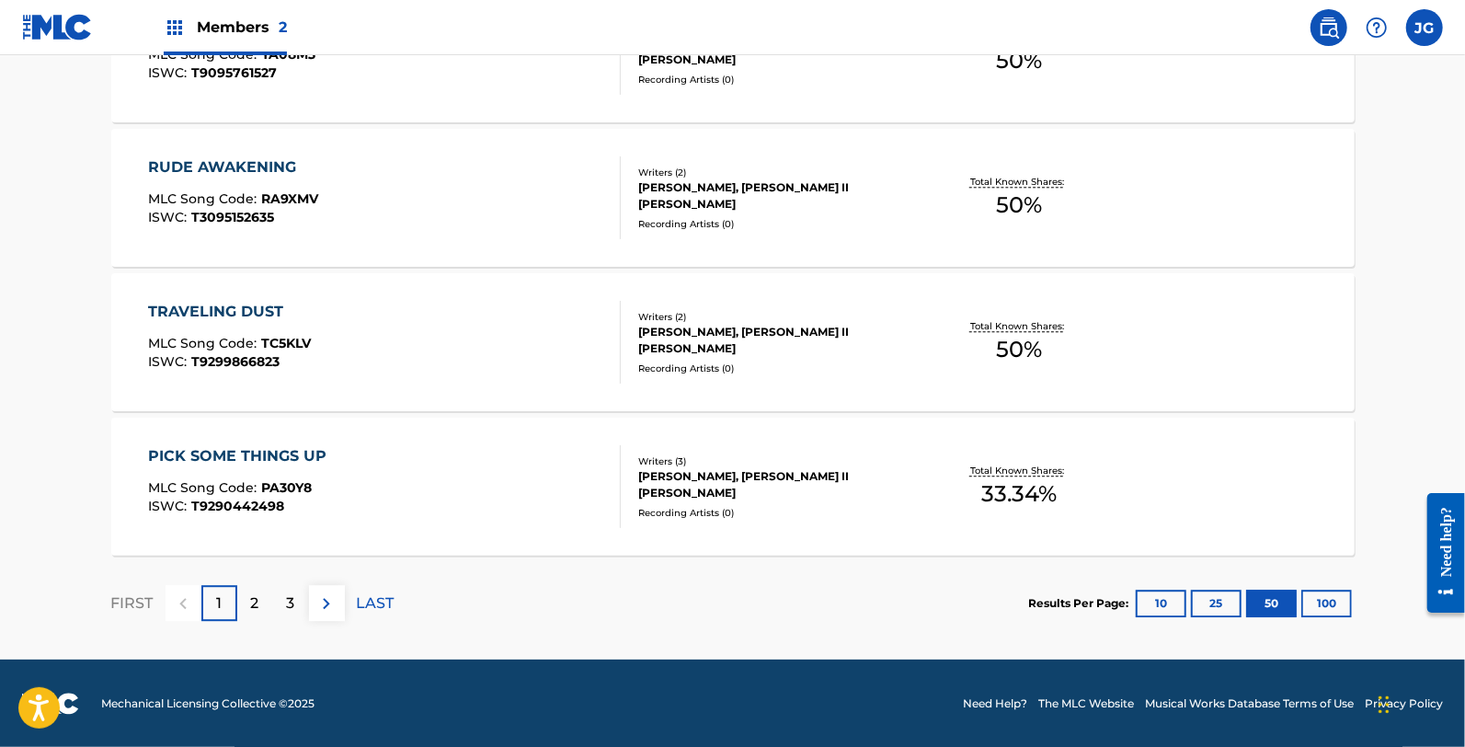
click at [259, 601] on div "2" at bounding box center [255, 603] width 36 height 36
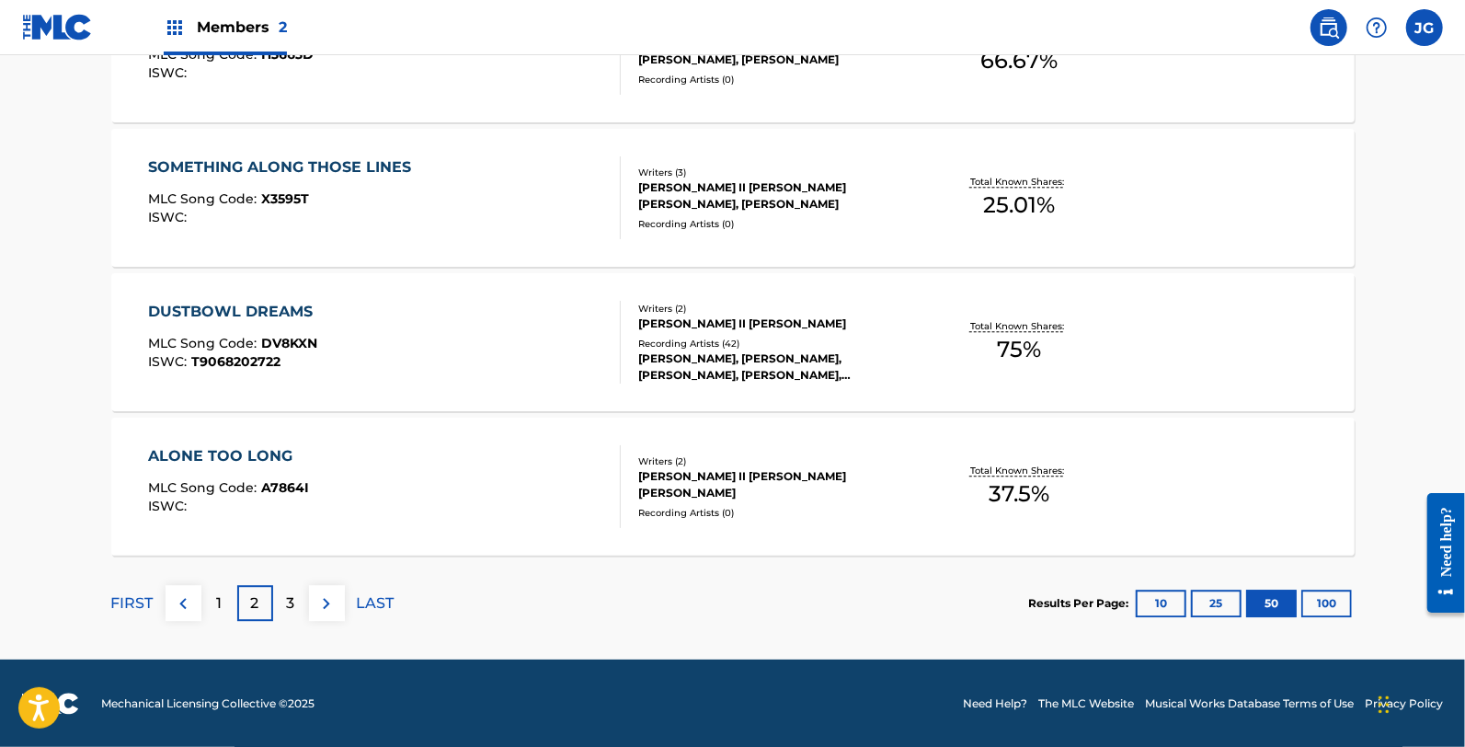
click at [286, 600] on div "3" at bounding box center [291, 603] width 36 height 36
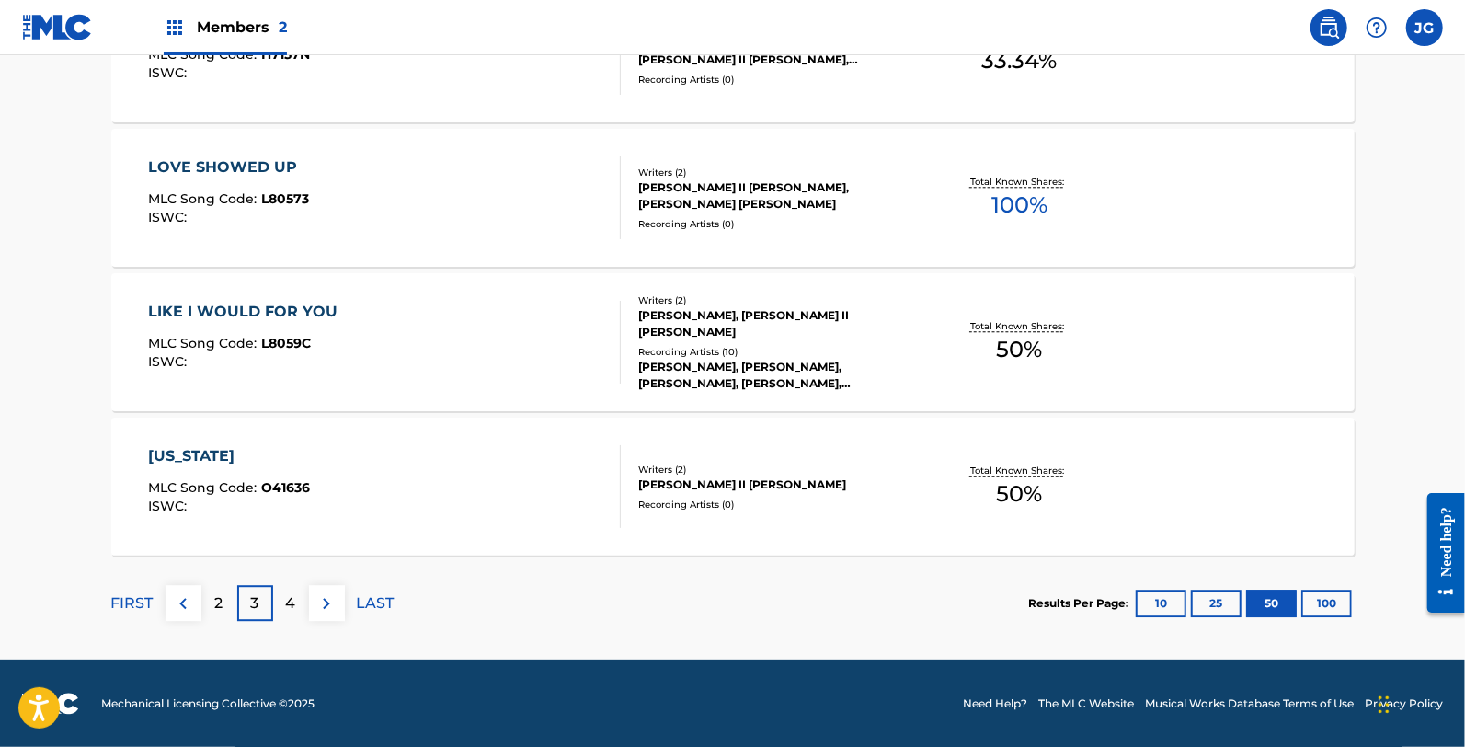
click at [279, 611] on div "4" at bounding box center [291, 603] width 36 height 36
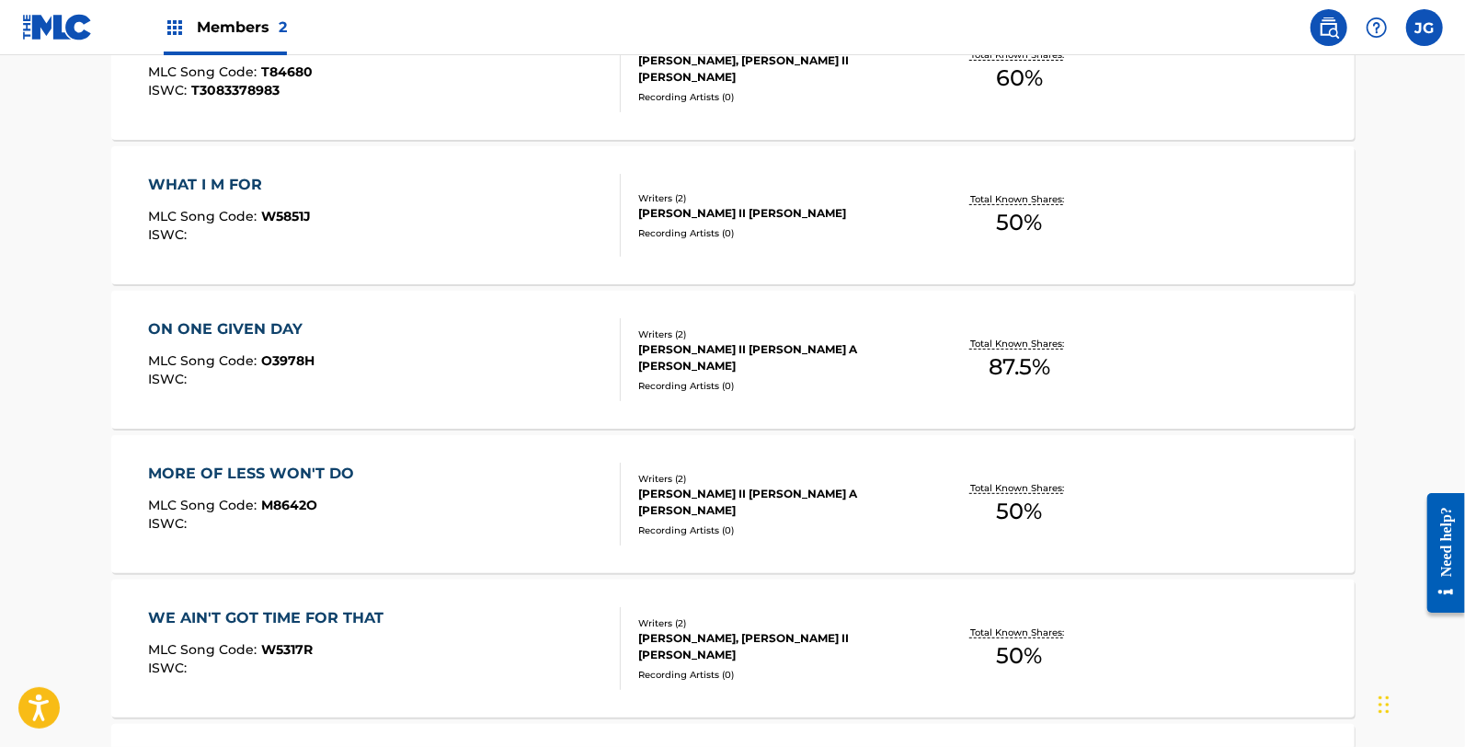
scroll to position [4651, 0]
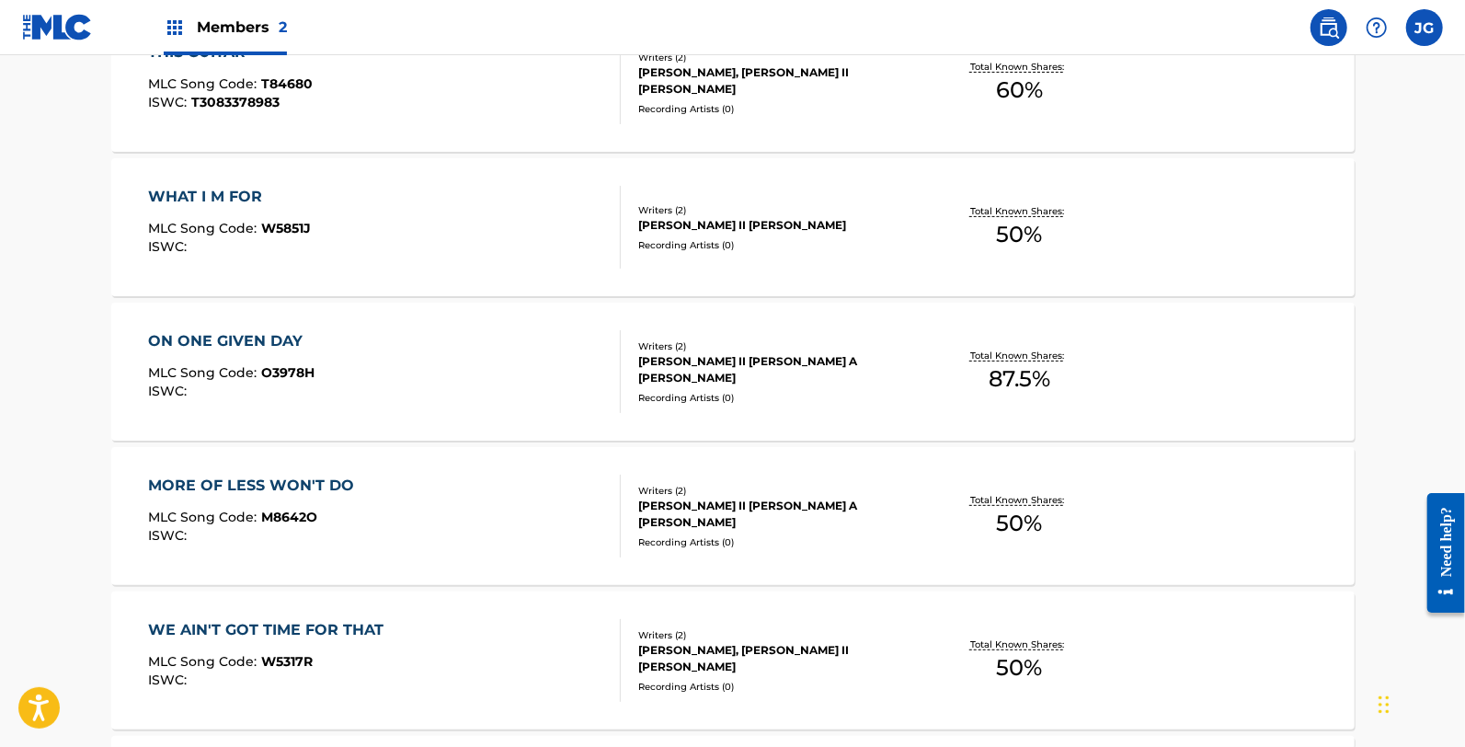
click at [377, 398] on div "ON ONE GIVEN DAY MLC Song Code : O3978H ISWC :" at bounding box center [384, 371] width 473 height 83
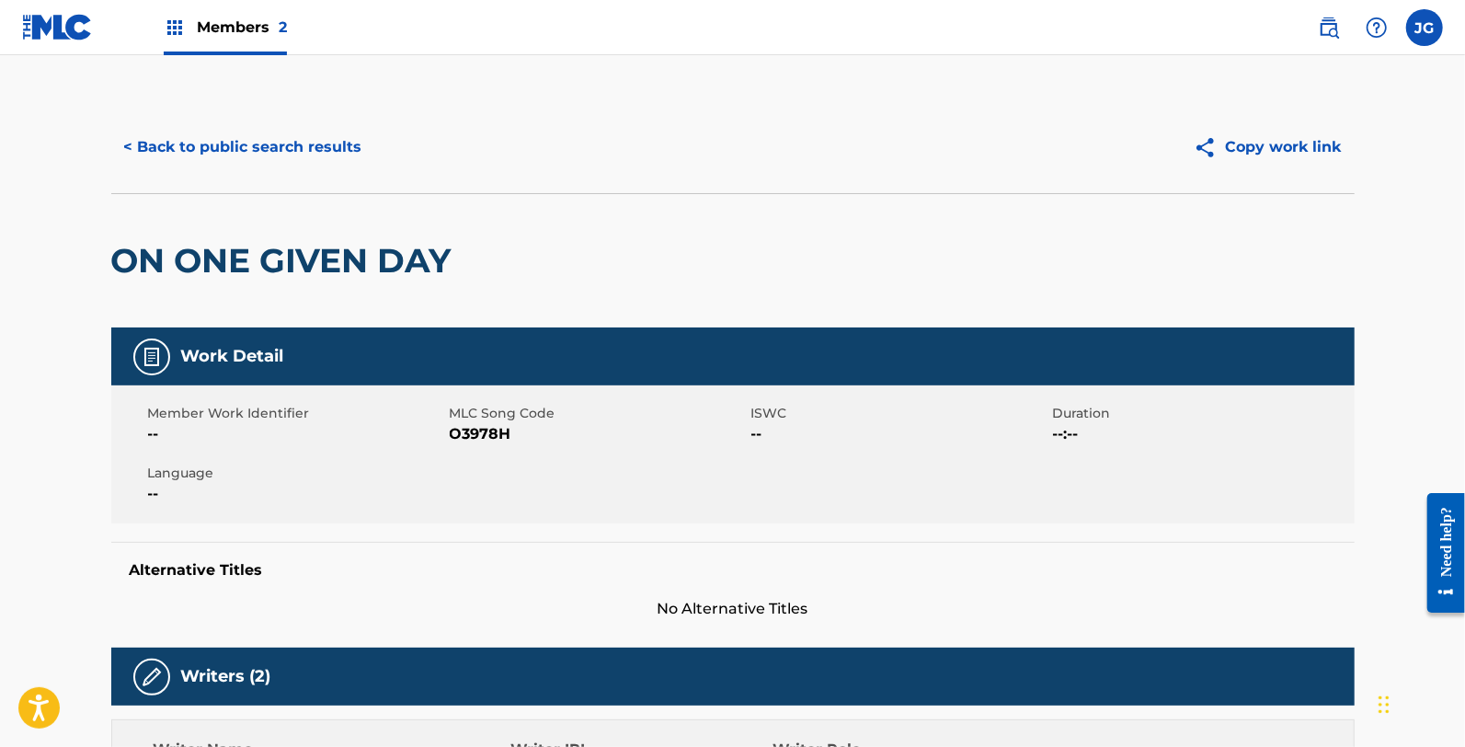
click at [479, 429] on span "O3978H" at bounding box center [598, 434] width 297 height 22
copy span "O3978H"
